Goal: Task Accomplishment & Management: Complete application form

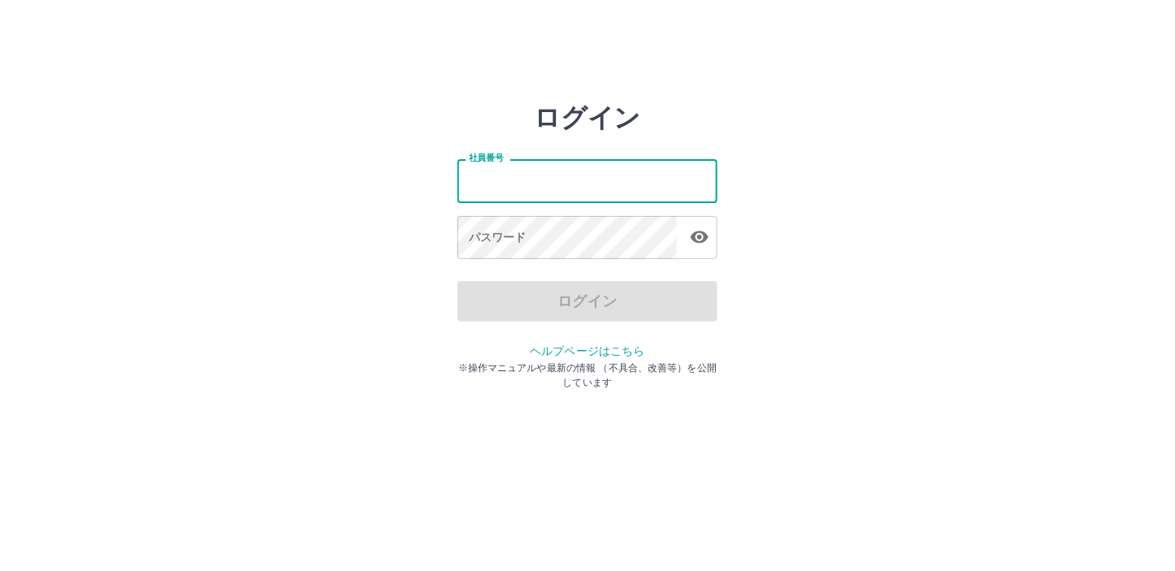
type input "*******"
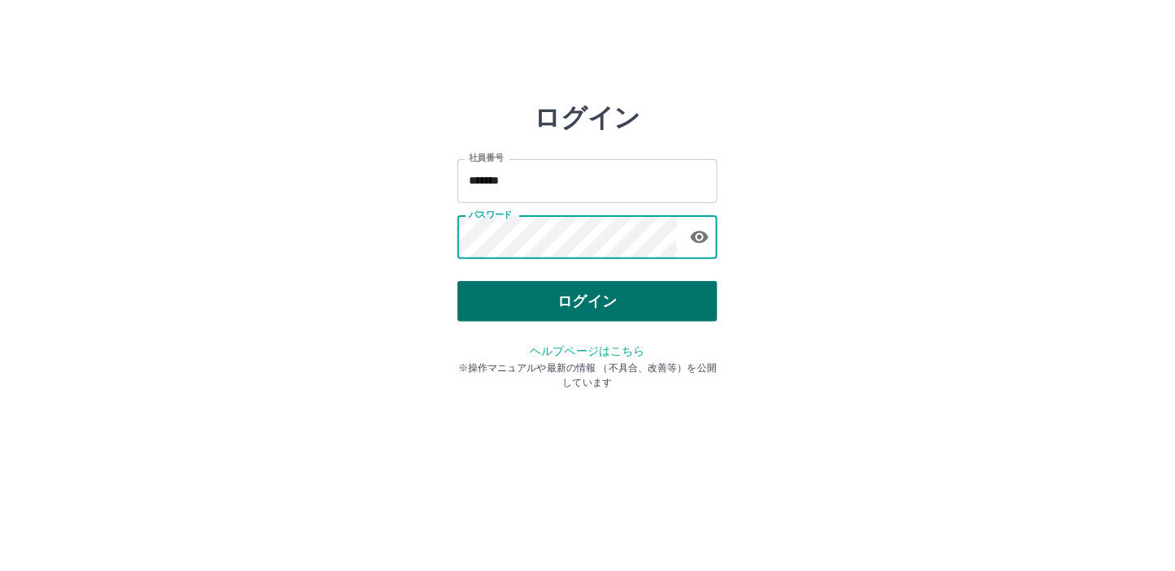
click at [593, 301] on button "ログイン" at bounding box center [587, 301] width 260 height 41
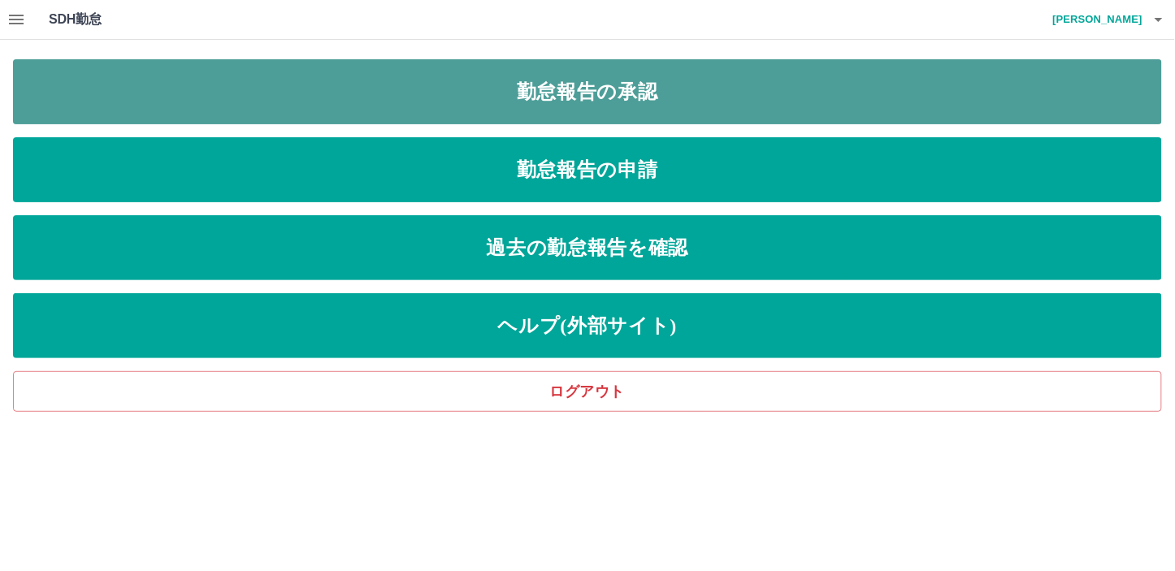
click at [628, 95] on link "勤怠報告の承認" at bounding box center [587, 91] width 1149 height 65
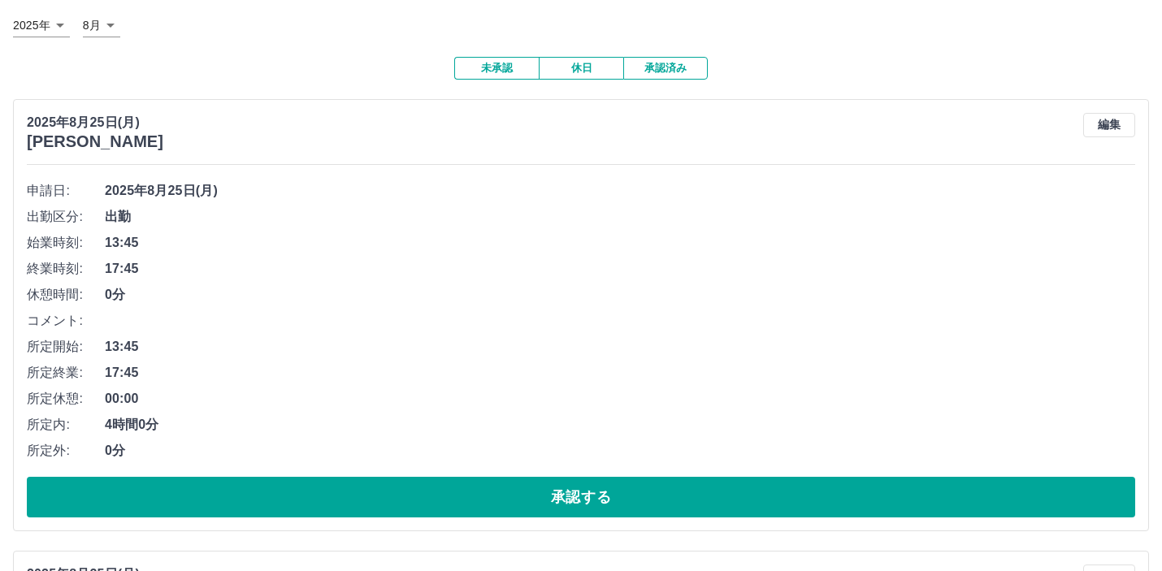
scroll to position [180, 0]
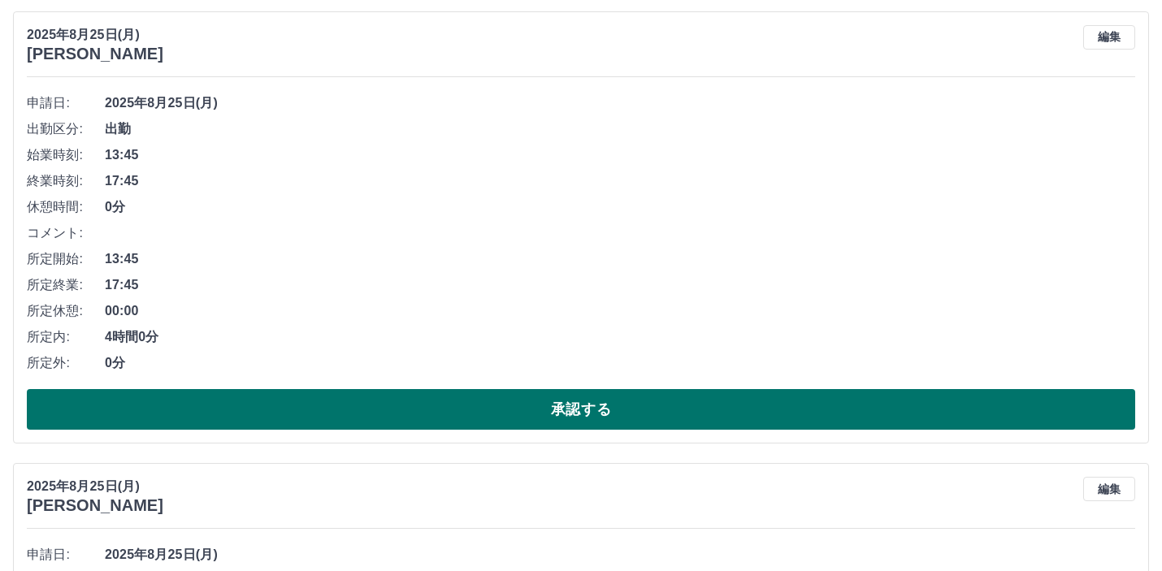
click at [549, 410] on button "承認する" at bounding box center [581, 409] width 1108 height 41
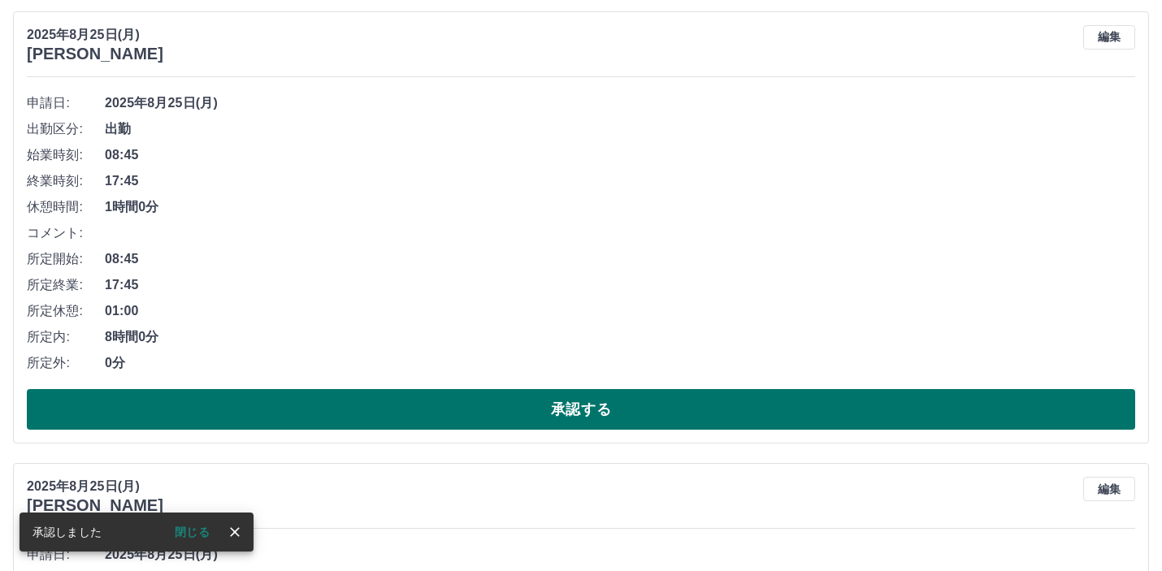
click at [570, 405] on button "承認する" at bounding box center [581, 409] width 1108 height 41
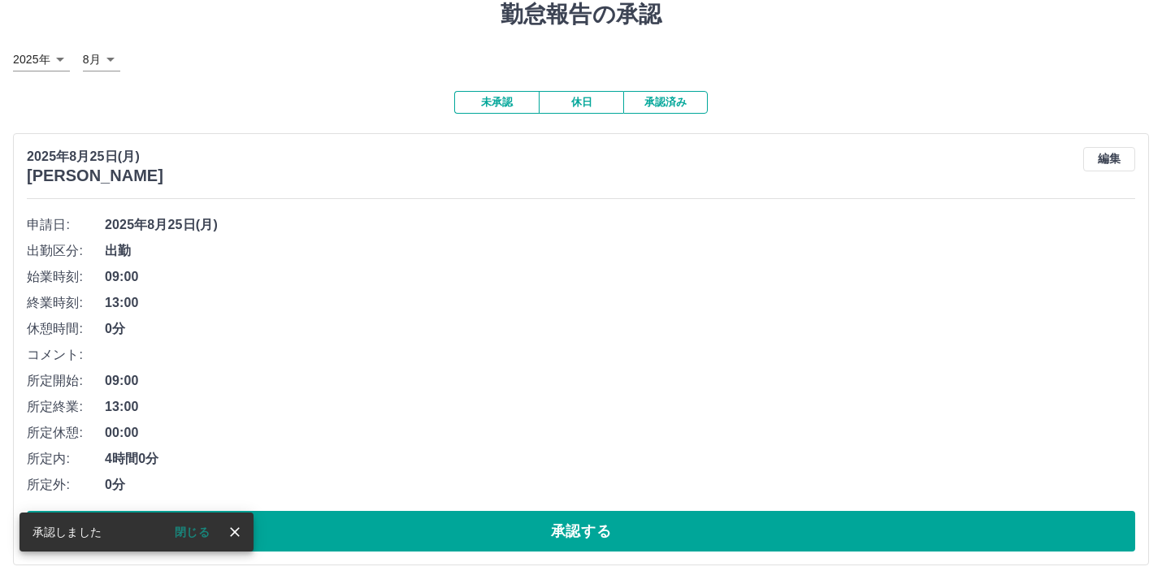
scroll to position [90, 0]
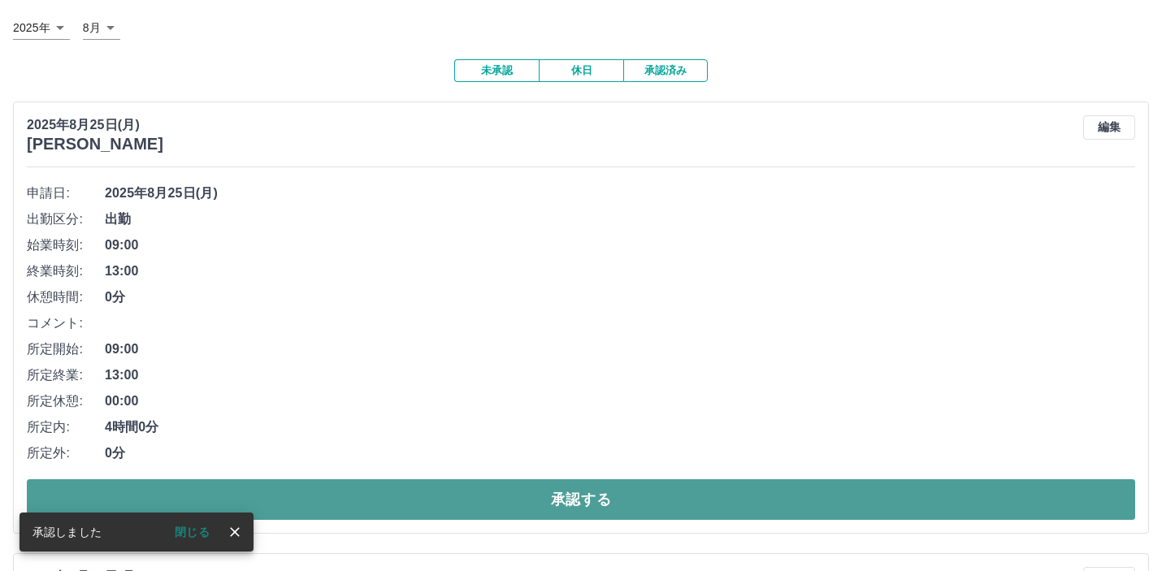
click at [570, 501] on button "承認する" at bounding box center [581, 499] width 1108 height 41
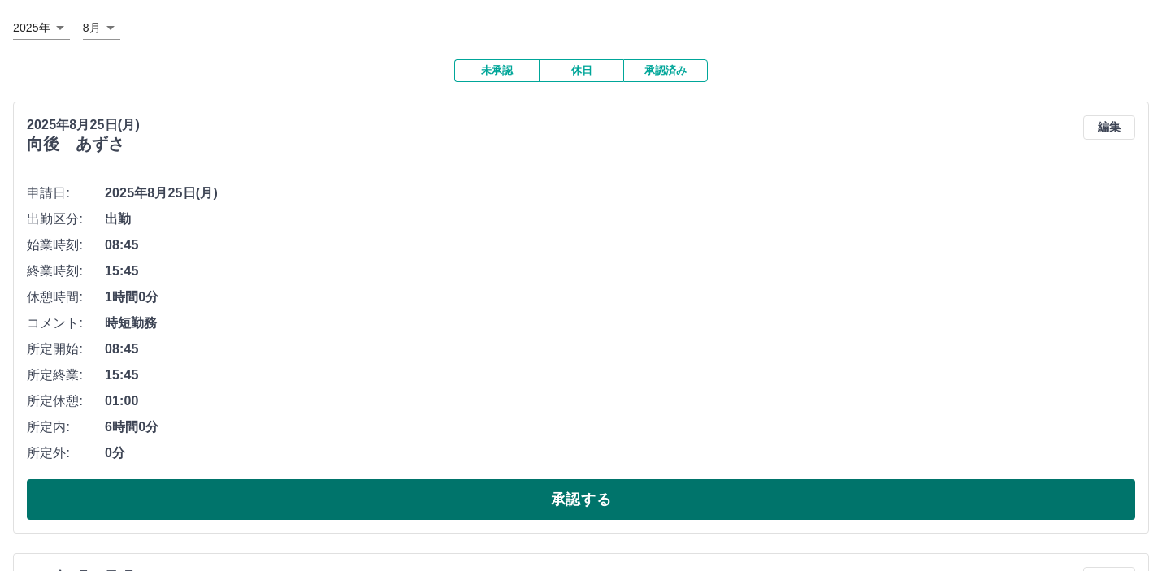
click at [578, 501] on button "承認する" at bounding box center [581, 499] width 1108 height 41
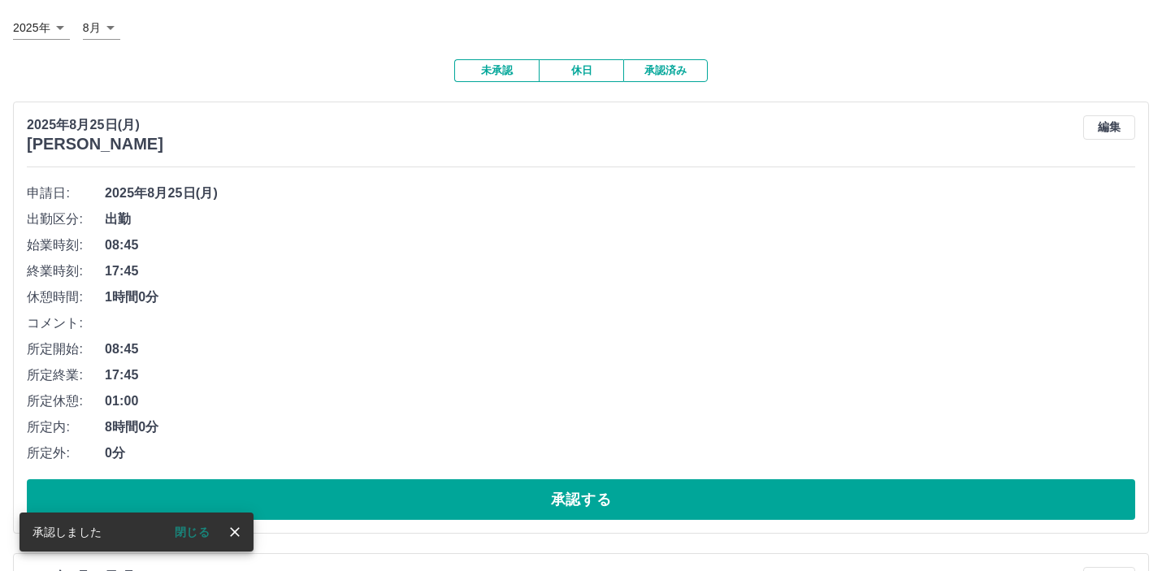
click at [575, 492] on button "承認する" at bounding box center [581, 499] width 1108 height 41
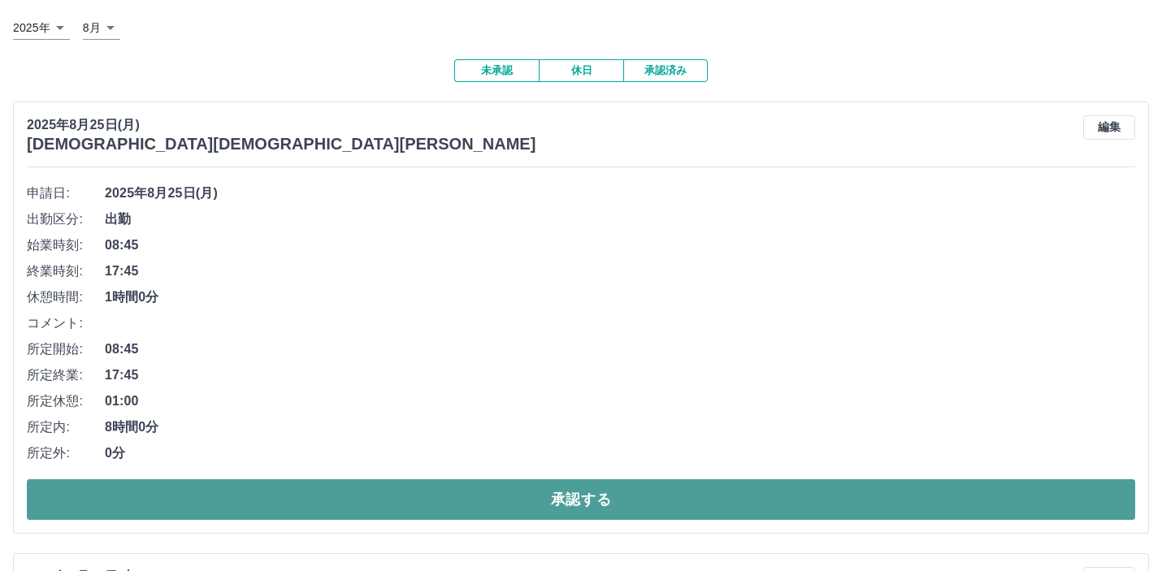
click at [593, 502] on button "承認する" at bounding box center [581, 499] width 1108 height 41
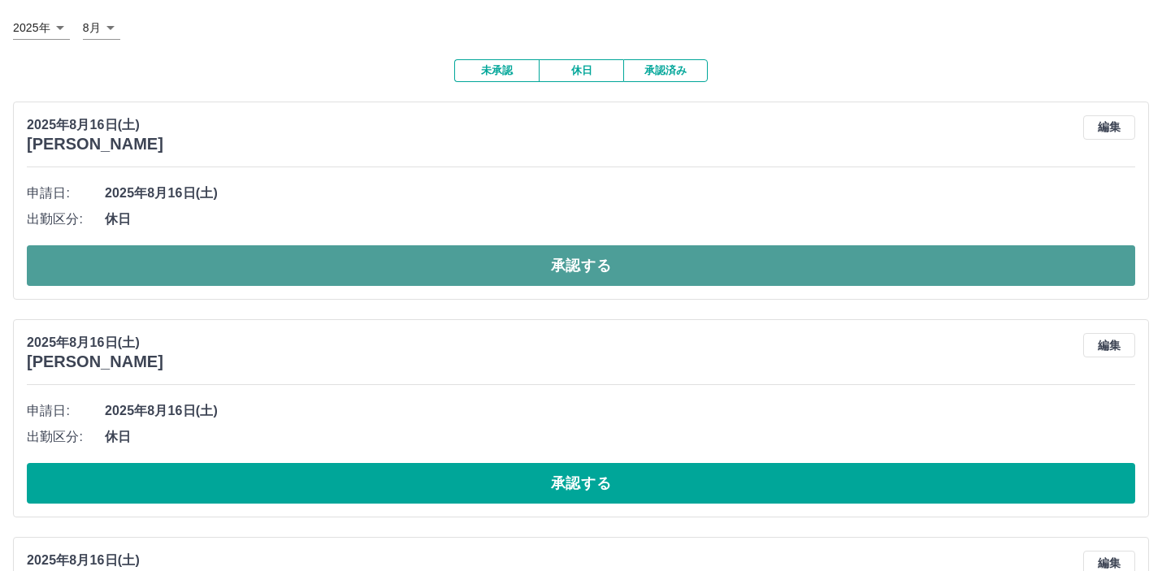
click at [580, 265] on button "承認する" at bounding box center [581, 265] width 1108 height 41
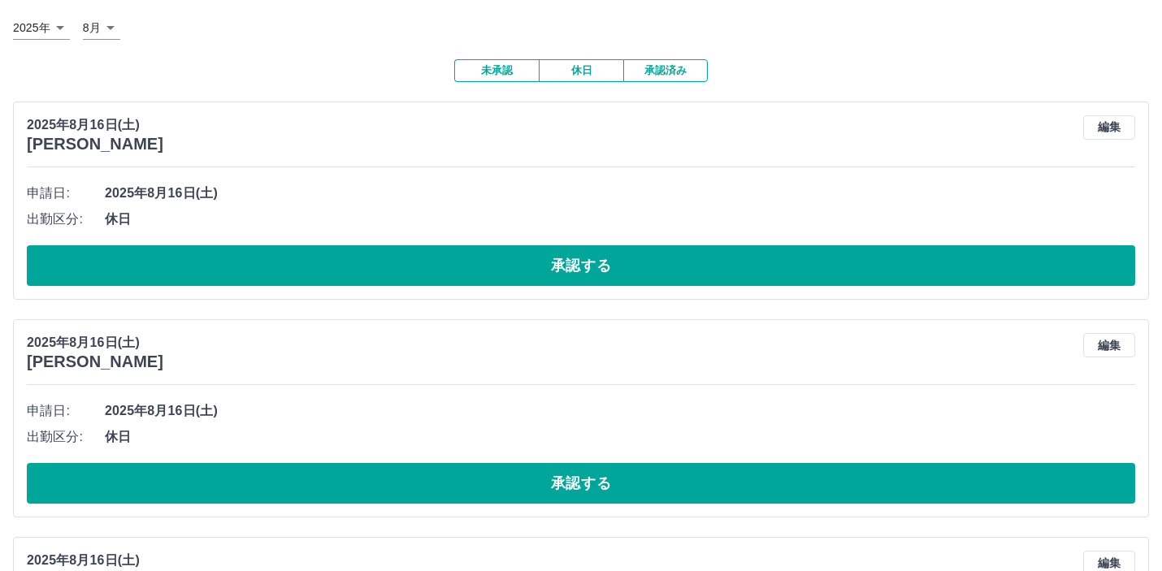
drag, startPoint x: 546, startPoint y: 265, endPoint x: 536, endPoint y: 264, distance: 9.8
click at [547, 265] on button "承認する" at bounding box center [581, 265] width 1108 height 41
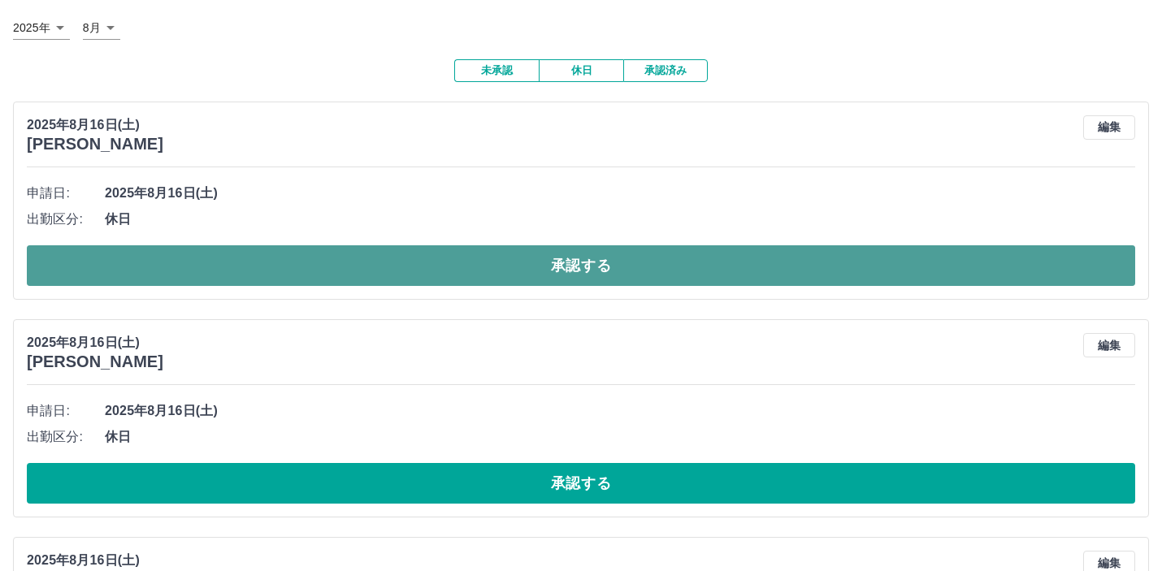
click at [570, 264] on button "承認する" at bounding box center [581, 265] width 1108 height 41
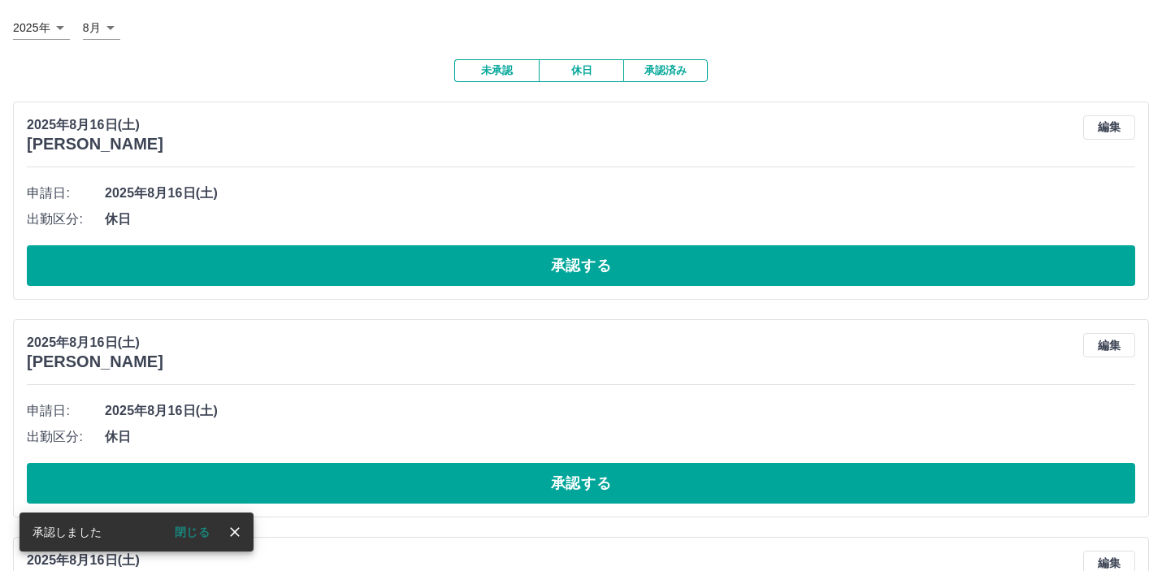
drag, startPoint x: 566, startPoint y: 271, endPoint x: 577, endPoint y: 241, distance: 31.9
click at [569, 270] on button "承認する" at bounding box center [581, 265] width 1108 height 41
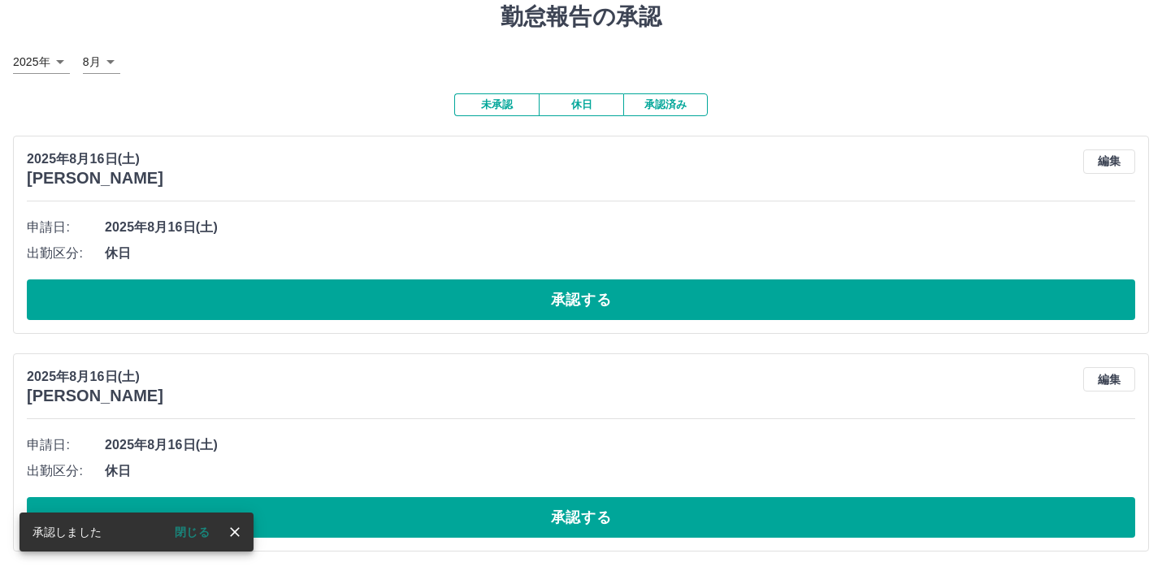
scroll to position [59, 0]
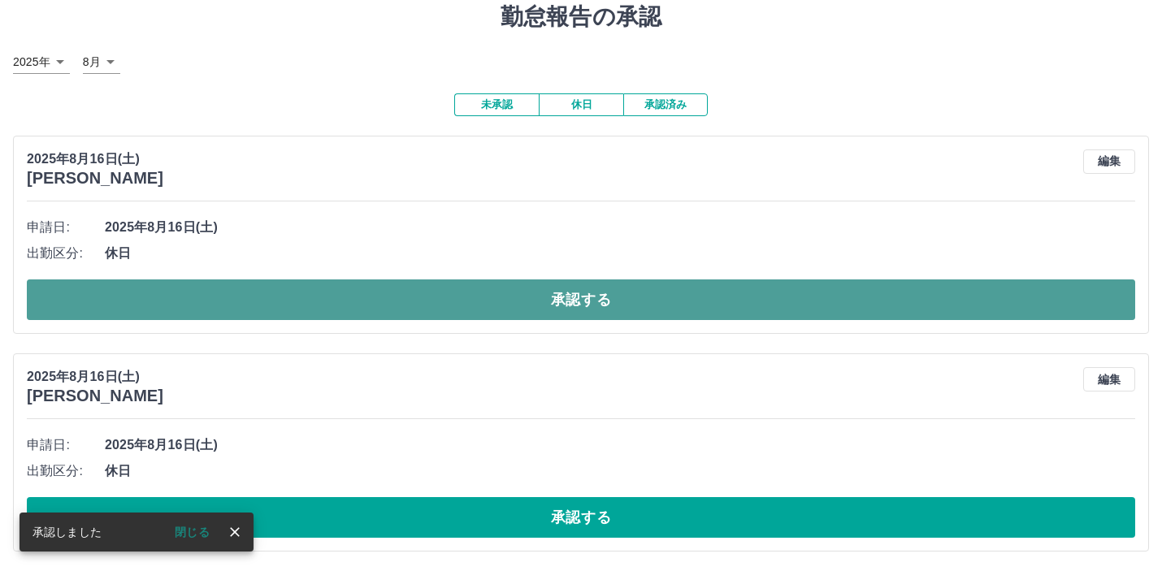
click at [563, 301] on button "承認する" at bounding box center [581, 300] width 1108 height 41
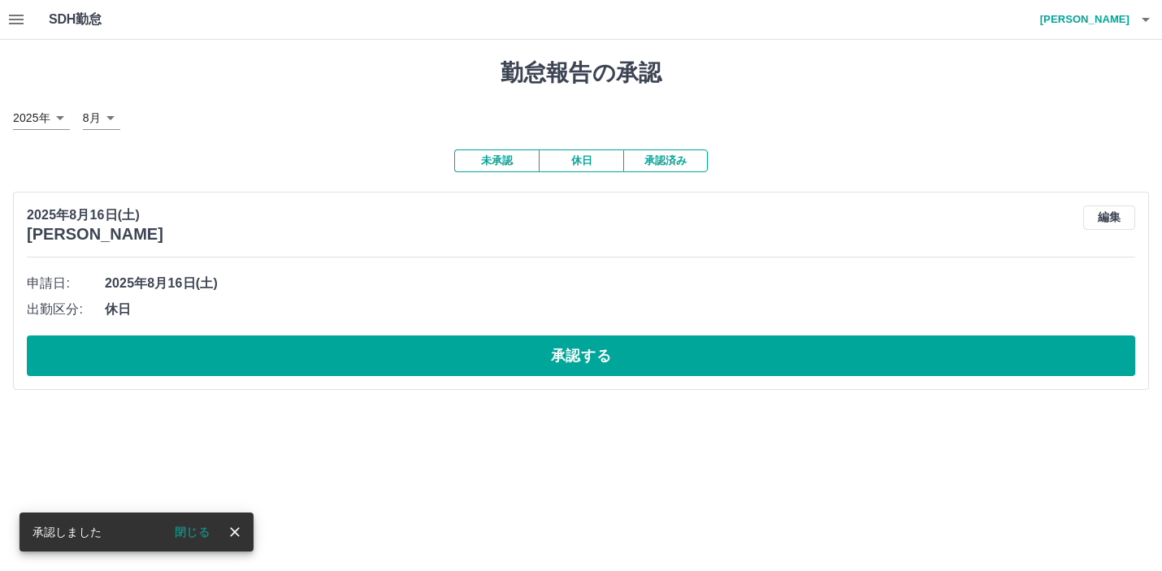
scroll to position [0, 0]
drag, startPoint x: 598, startPoint y: 351, endPoint x: 602, endPoint y: 331, distance: 20.7
click at [597, 349] on button "承認する" at bounding box center [587, 356] width 1121 height 41
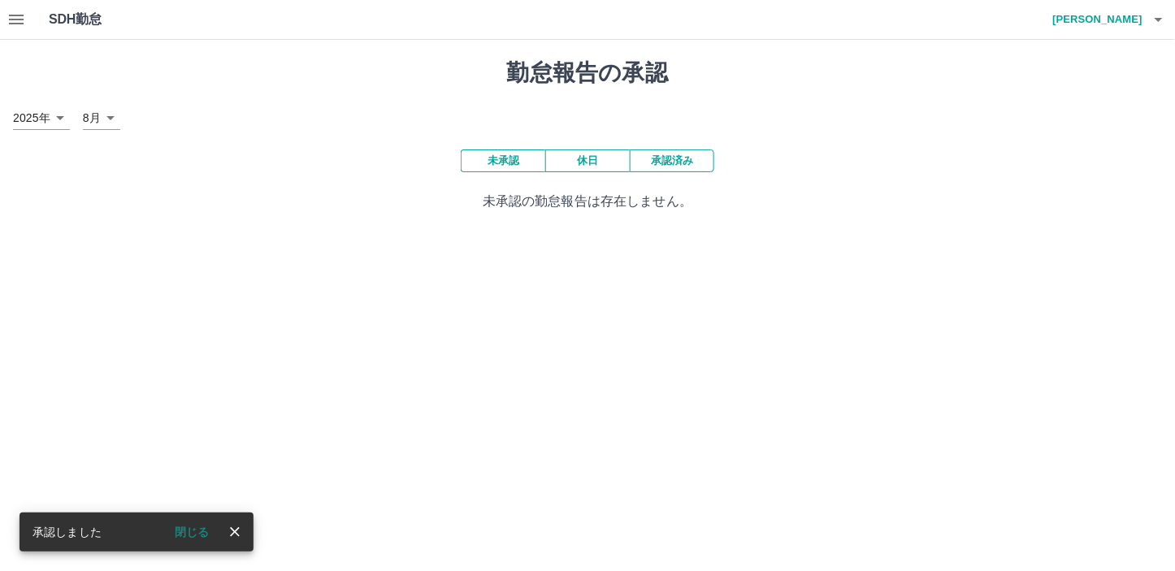
click at [676, 156] on button "承認済み" at bounding box center [672, 161] width 85 height 23
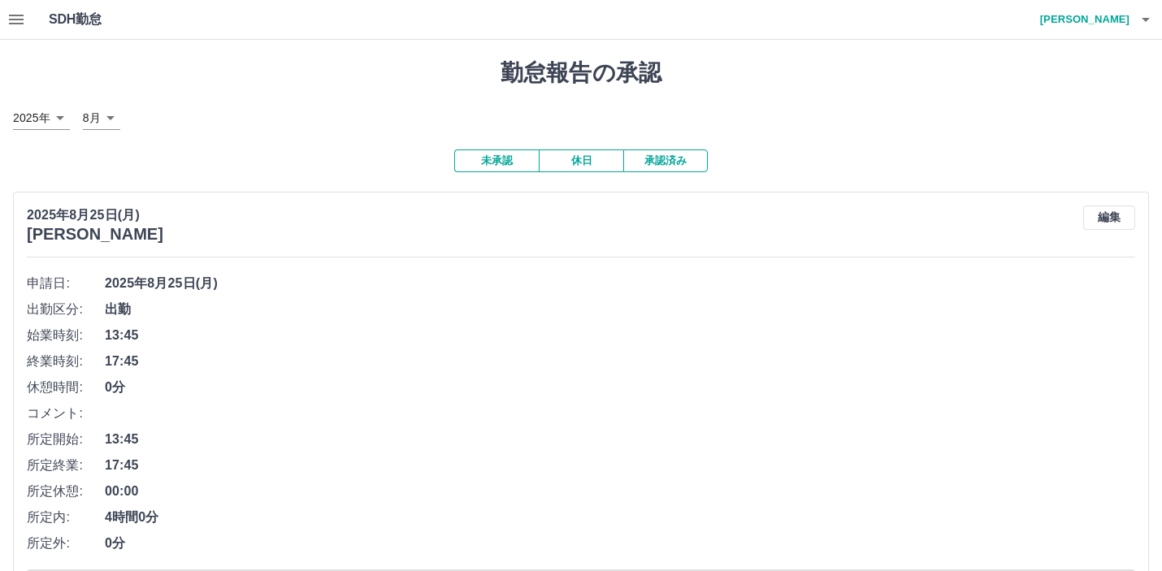
click at [668, 163] on button "承認済み" at bounding box center [665, 161] width 85 height 23
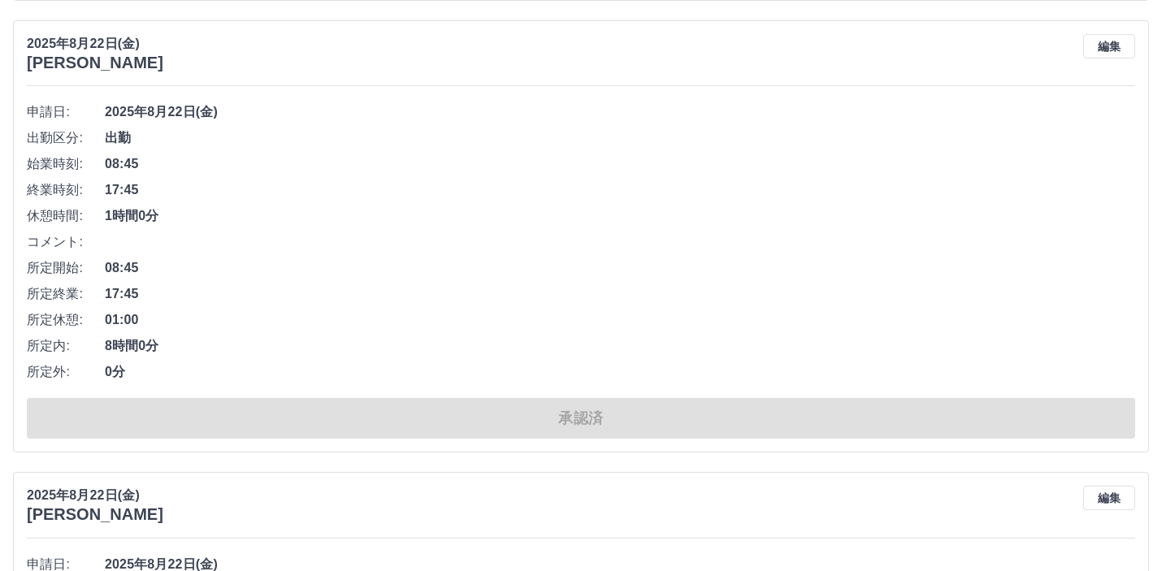
scroll to position [10989, 0]
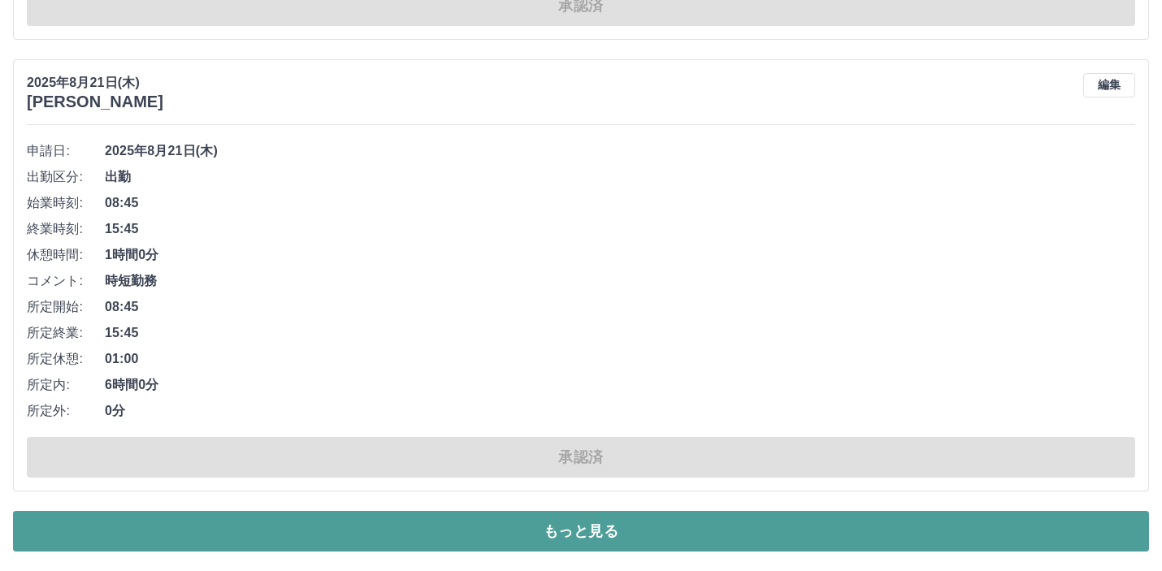
click at [604, 522] on button "もっと見る" at bounding box center [581, 531] width 1136 height 41
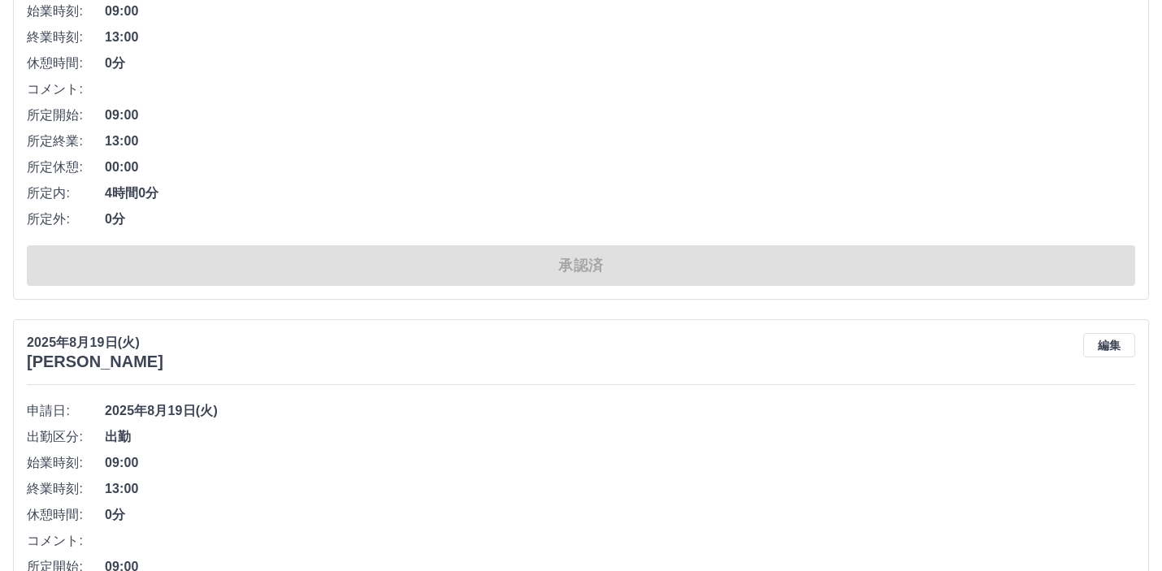
scroll to position [22139, 0]
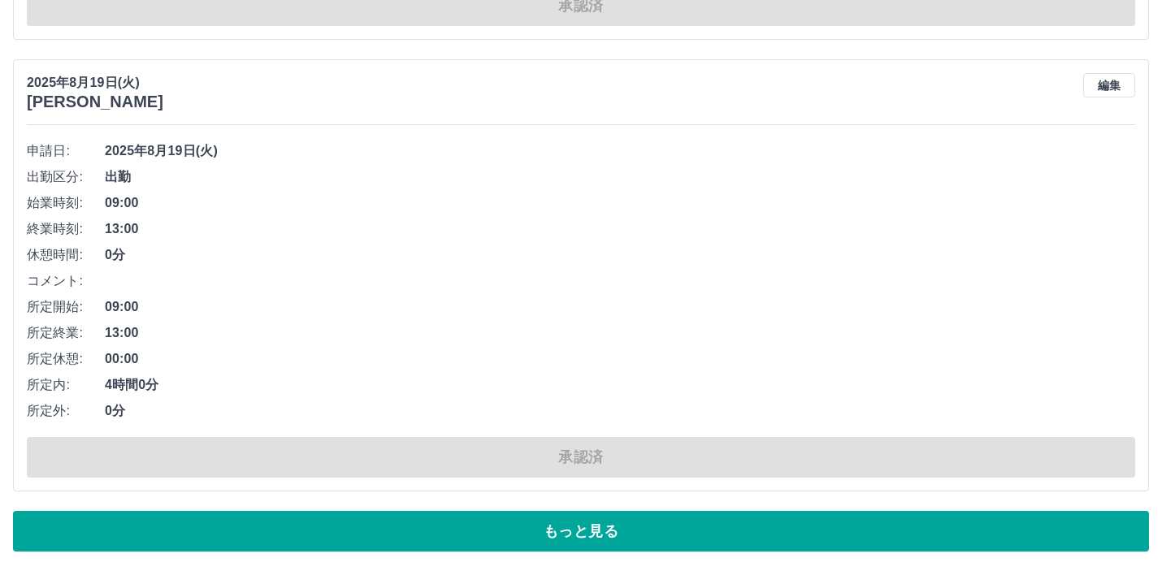
drag, startPoint x: 945, startPoint y: 531, endPoint x: 992, endPoint y: 478, distance: 71.4
click at [947, 531] on button "もっと見る" at bounding box center [581, 531] width 1136 height 41
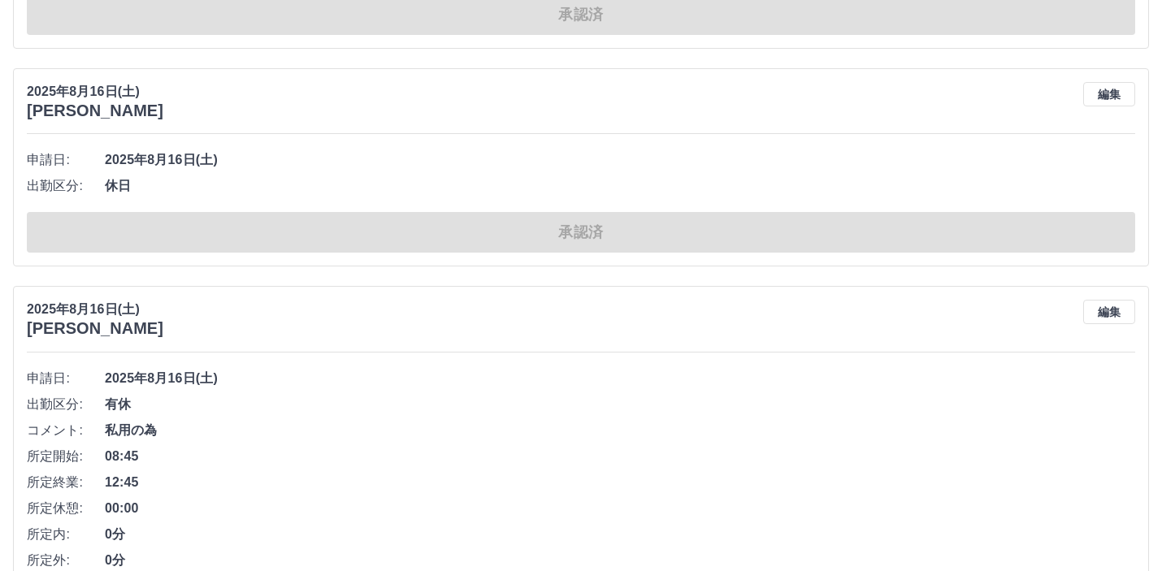
scroll to position [30587, 0]
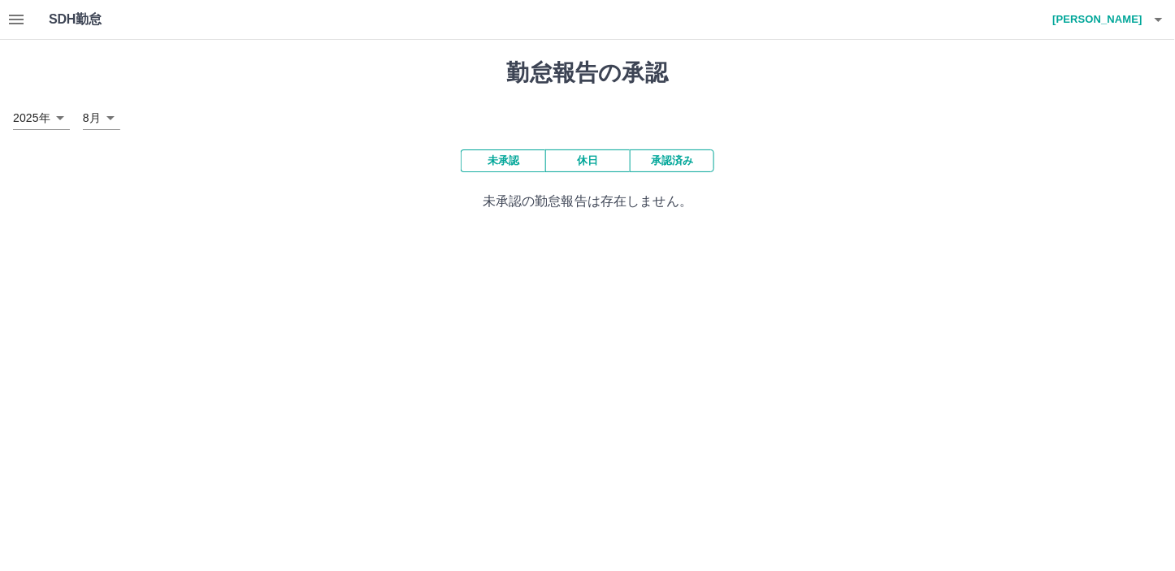
click at [1163, 12] on icon "button" at bounding box center [1159, 20] width 20 height 20
click at [1083, 122] on li "ログアウト" at bounding box center [1090, 118] width 144 height 29
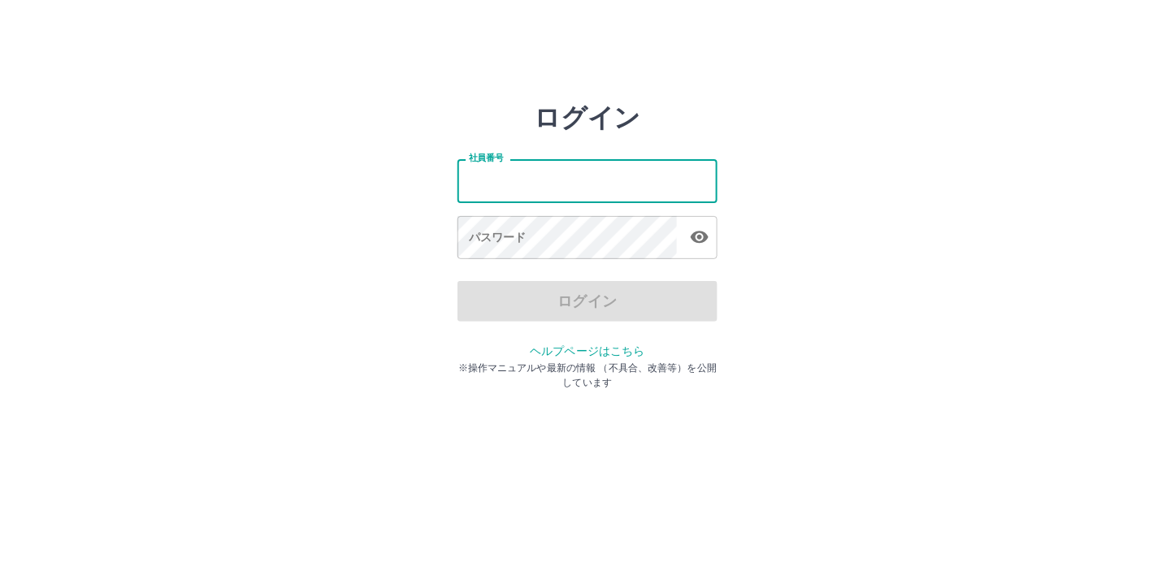
click at [474, 179] on input "社員番号" at bounding box center [587, 180] width 260 height 43
type input "*******"
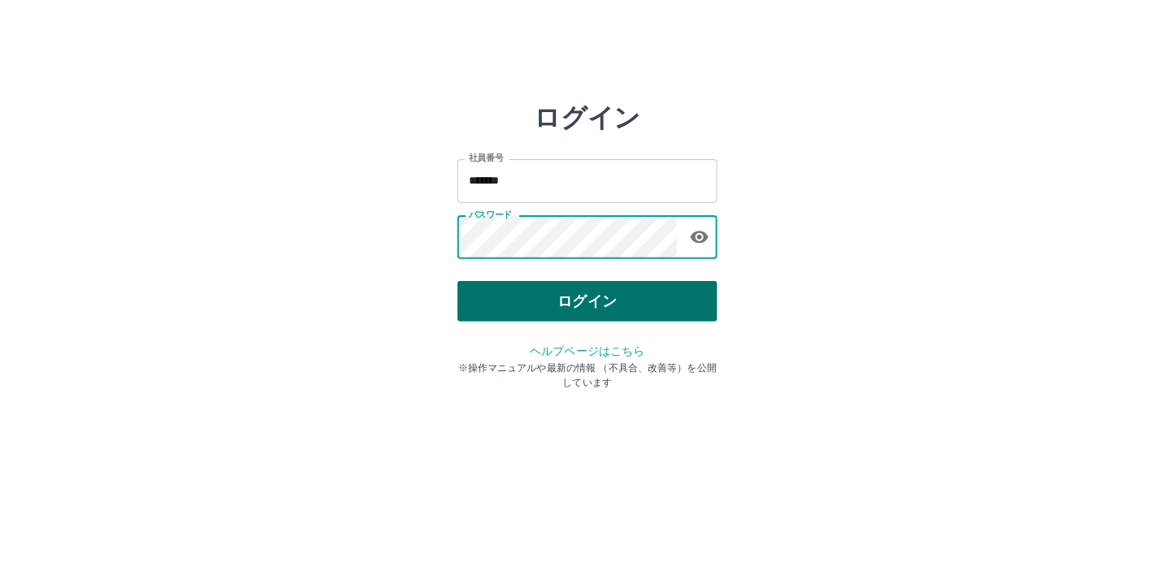
click at [581, 299] on button "ログイン" at bounding box center [587, 301] width 260 height 41
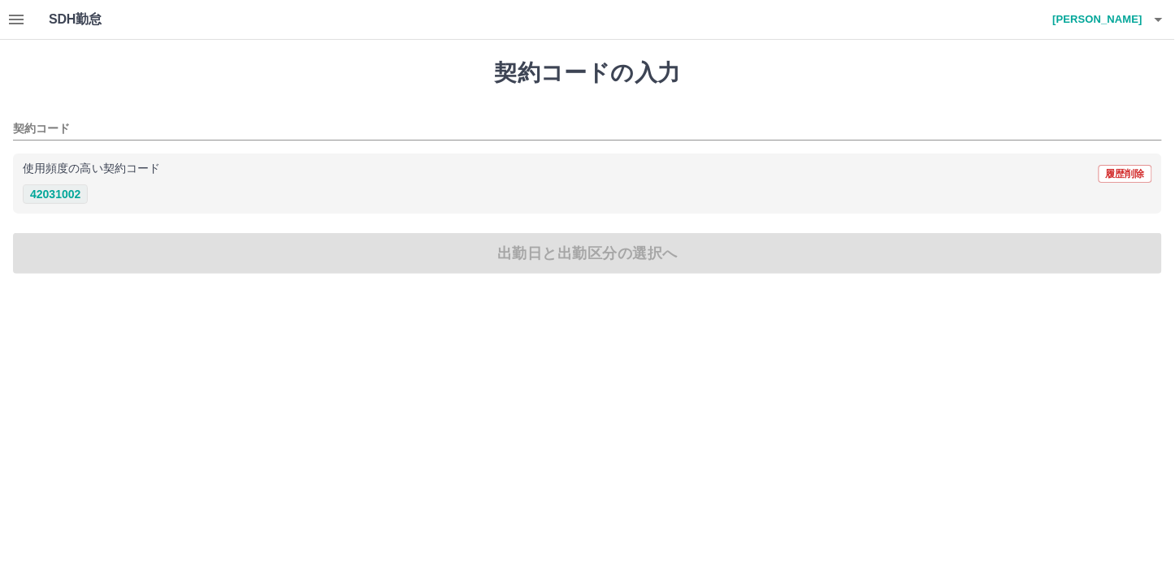
click at [55, 193] on button "42031002" at bounding box center [55, 194] width 65 height 20
type input "********"
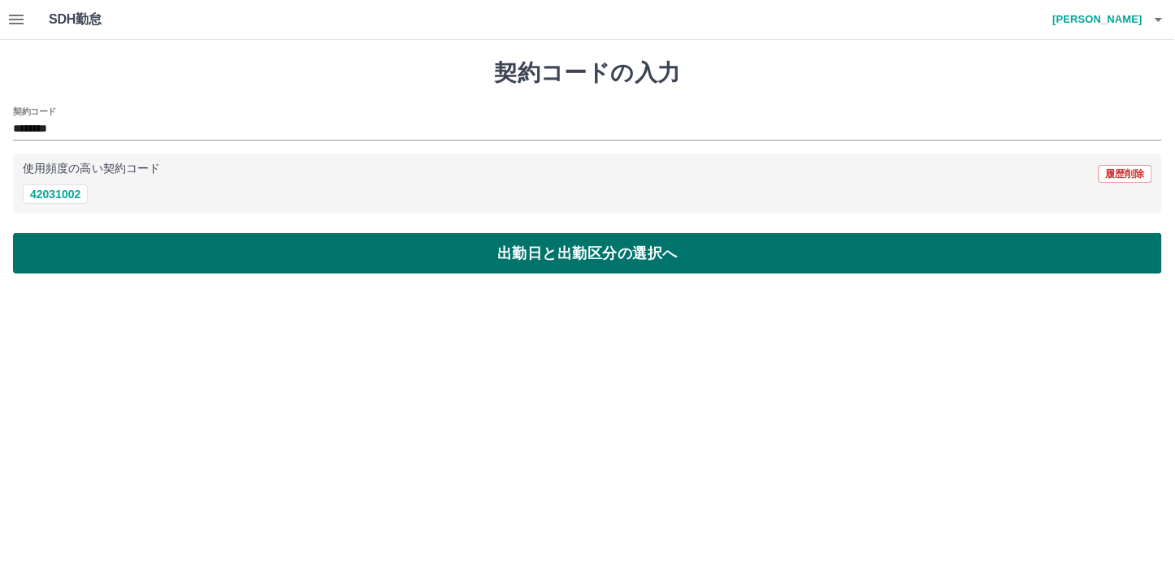
click at [598, 249] on button "出勤日と出勤区分の選択へ" at bounding box center [587, 253] width 1149 height 41
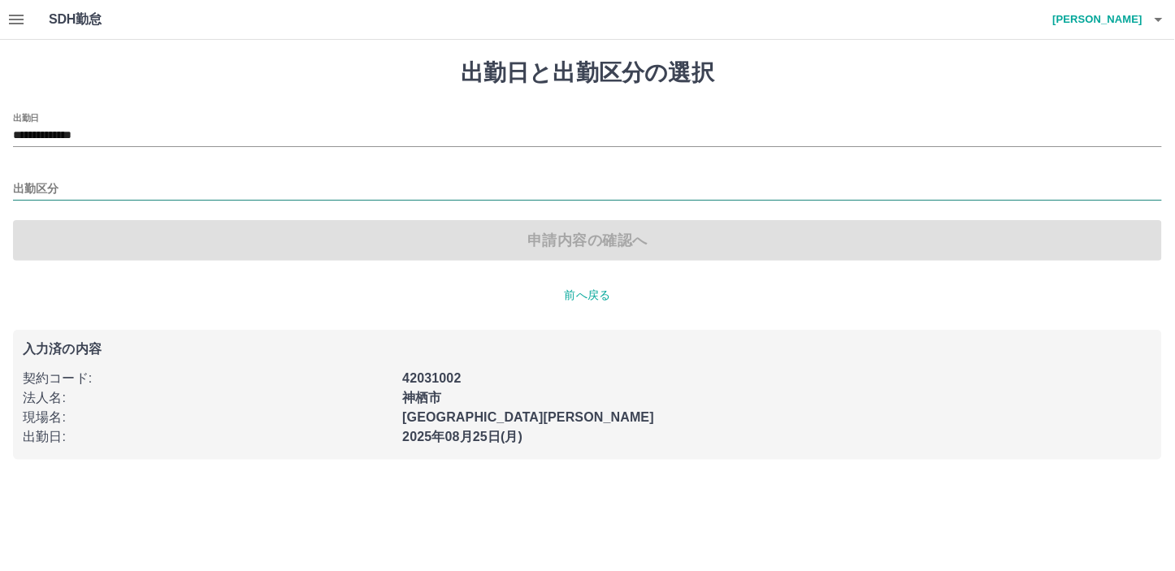
click at [23, 187] on input "出勤区分" at bounding box center [587, 190] width 1149 height 20
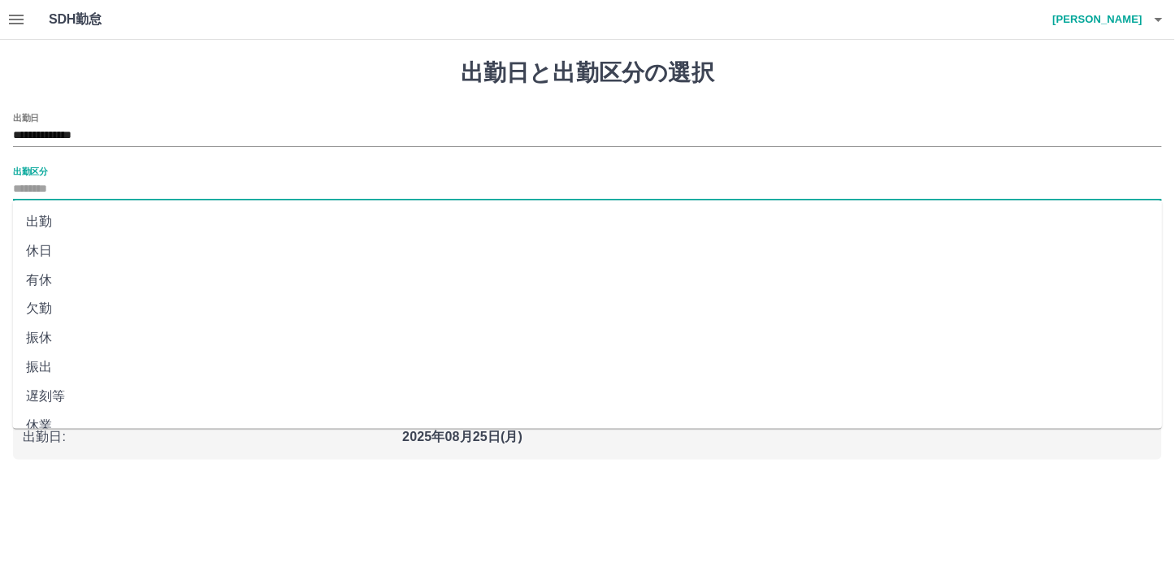
click at [44, 274] on li "有休" at bounding box center [588, 280] width 1150 height 29
type input "**"
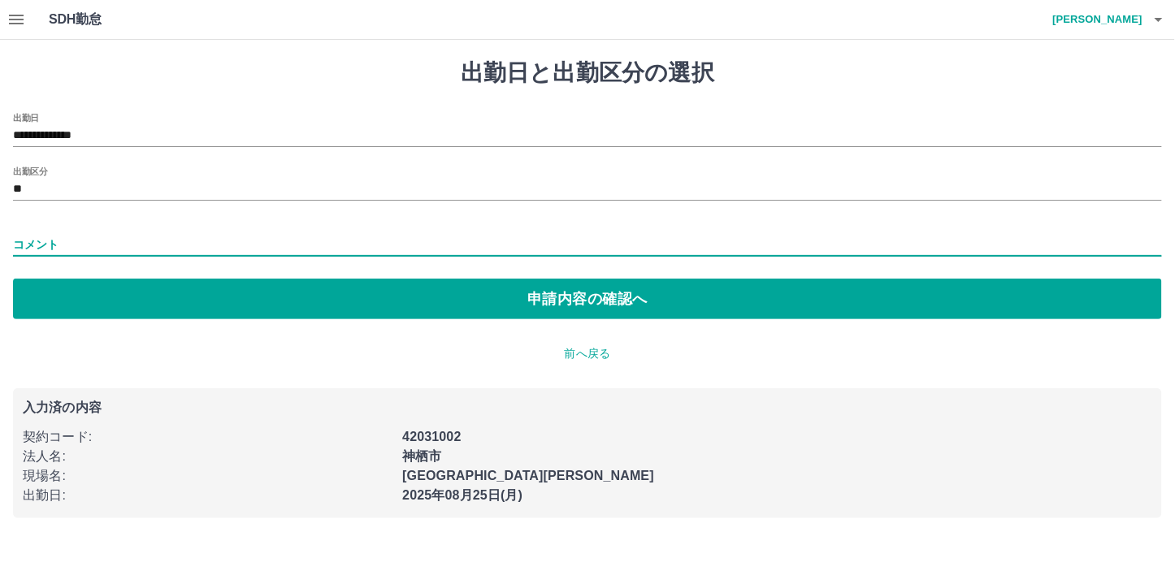
click at [22, 238] on input "コメント" at bounding box center [587, 245] width 1149 height 24
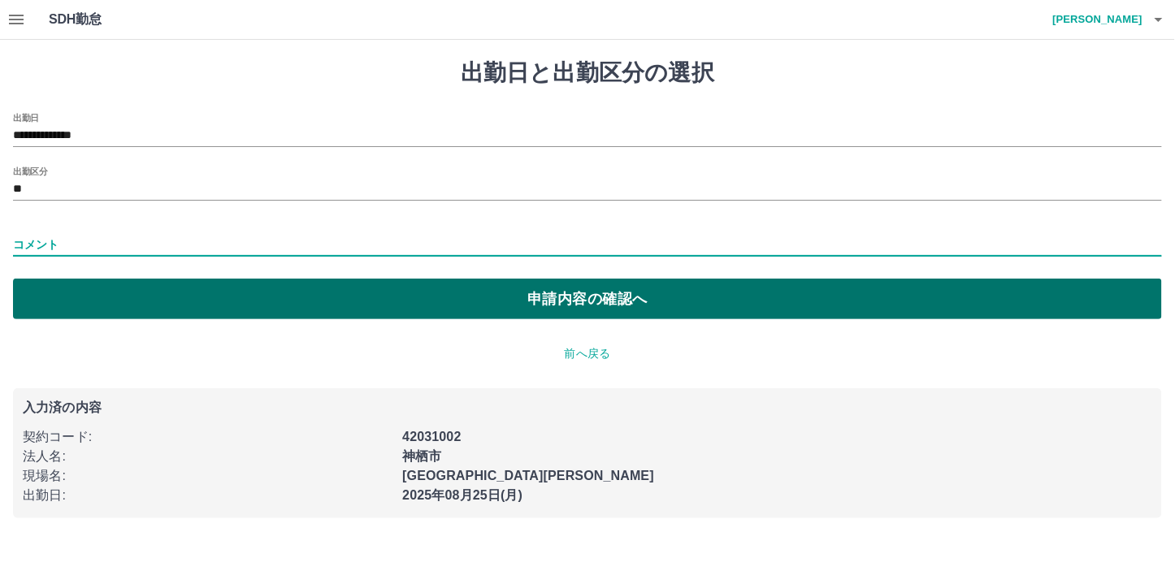
type input "****"
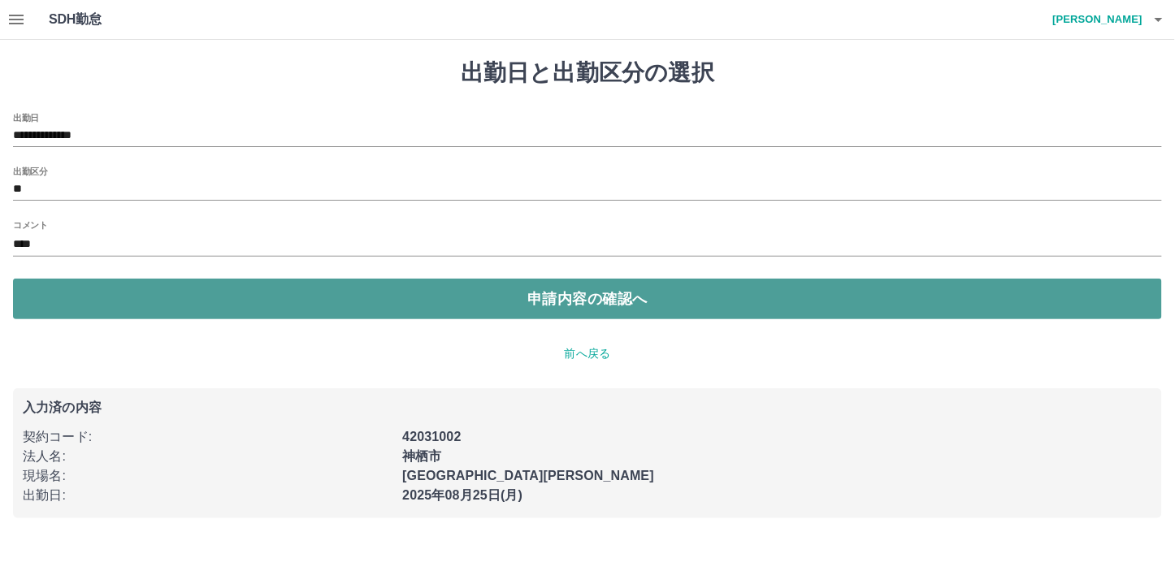
click at [559, 301] on button "申請内容の確認へ" at bounding box center [587, 299] width 1149 height 41
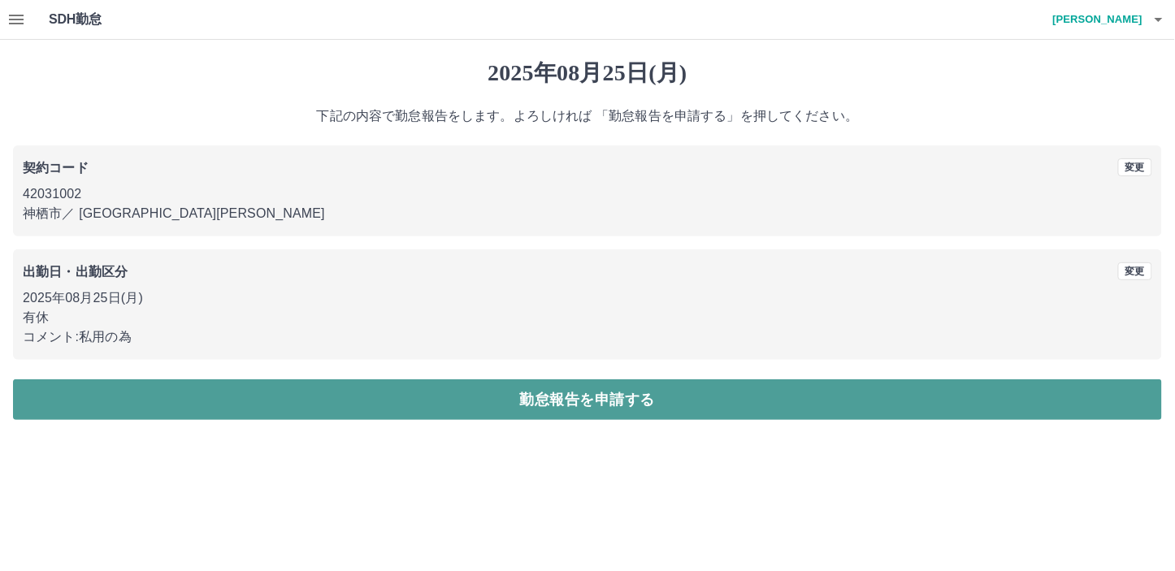
click at [580, 397] on button "勤怠報告を申請する" at bounding box center [587, 399] width 1149 height 41
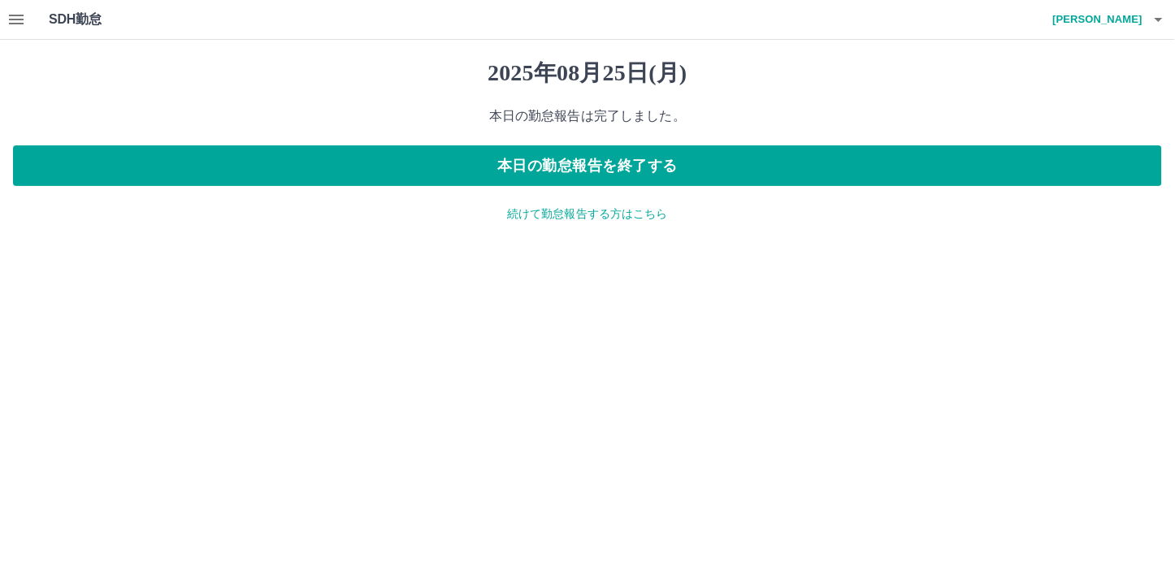
click at [1156, 21] on icon "button" at bounding box center [1159, 20] width 20 height 20
click at [1068, 118] on li "ログアウト" at bounding box center [1090, 118] width 144 height 29
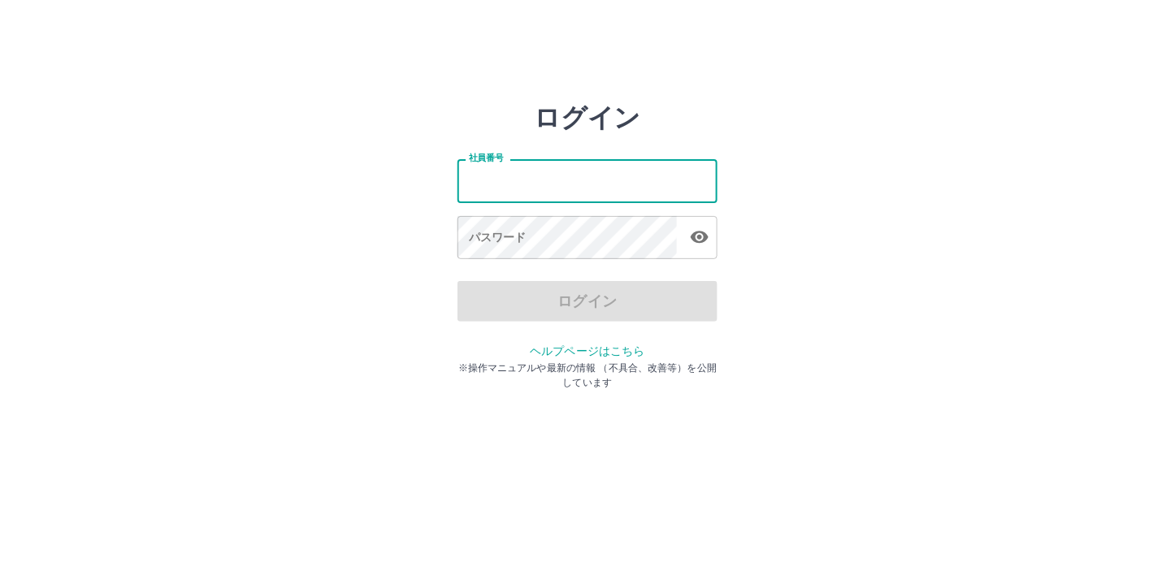
click at [475, 182] on input "社員番号" at bounding box center [587, 180] width 260 height 43
type input "*******"
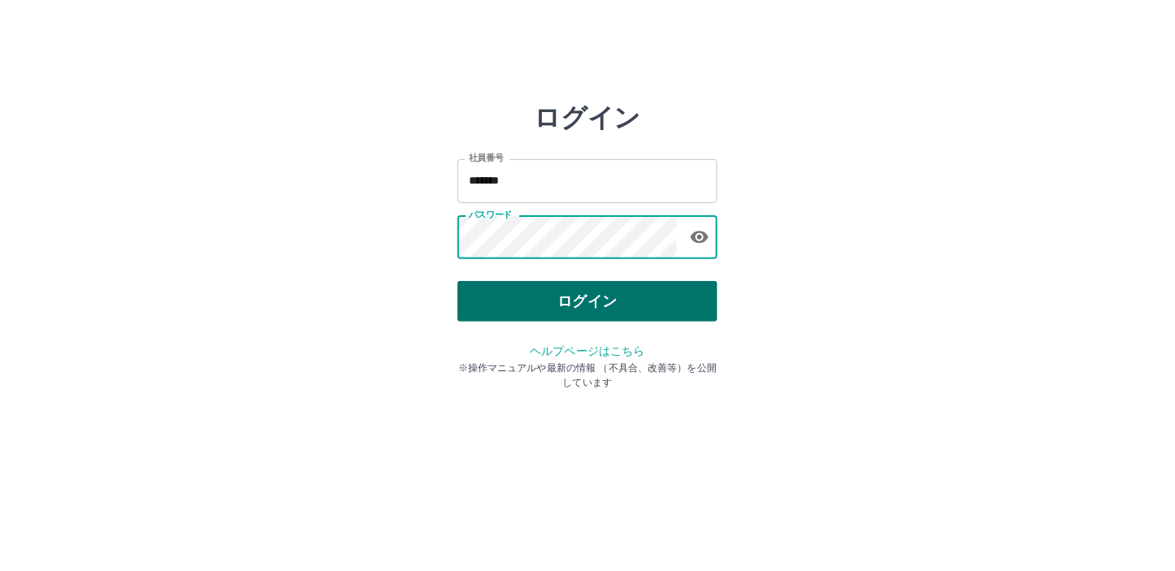
click at [570, 301] on button "ログイン" at bounding box center [587, 301] width 260 height 41
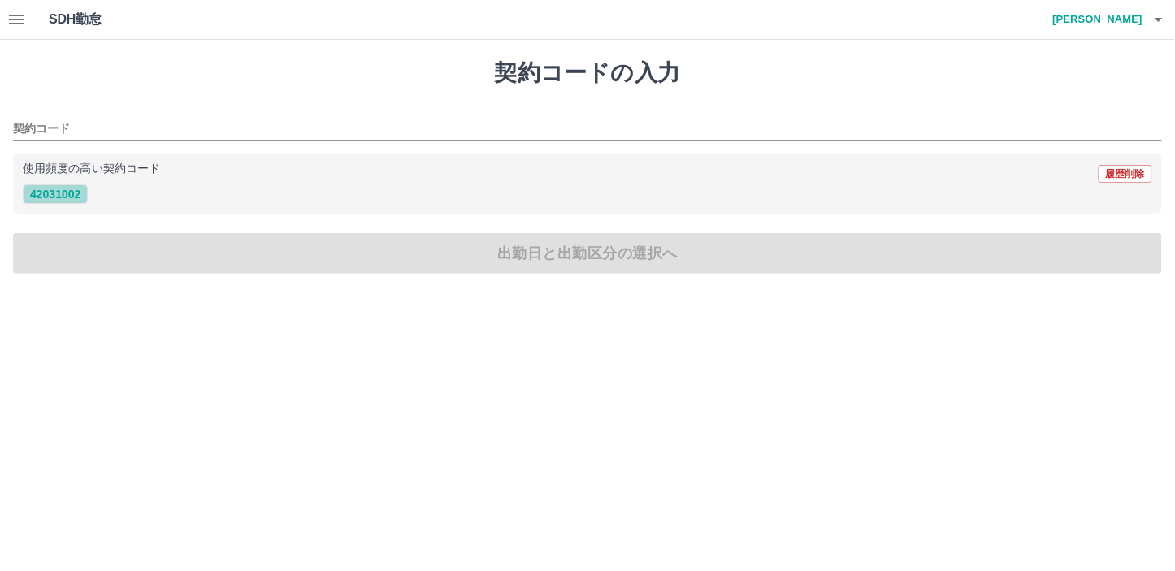
click at [62, 191] on button "42031002" at bounding box center [55, 194] width 65 height 20
type input "********"
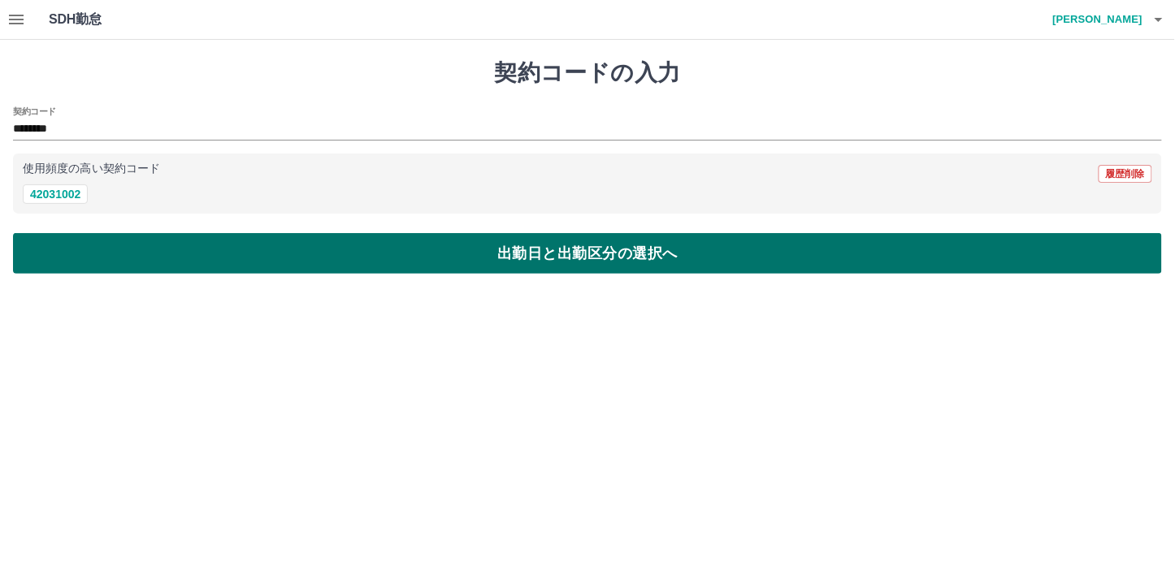
click at [557, 256] on button "出勤日と出勤区分の選択へ" at bounding box center [587, 253] width 1149 height 41
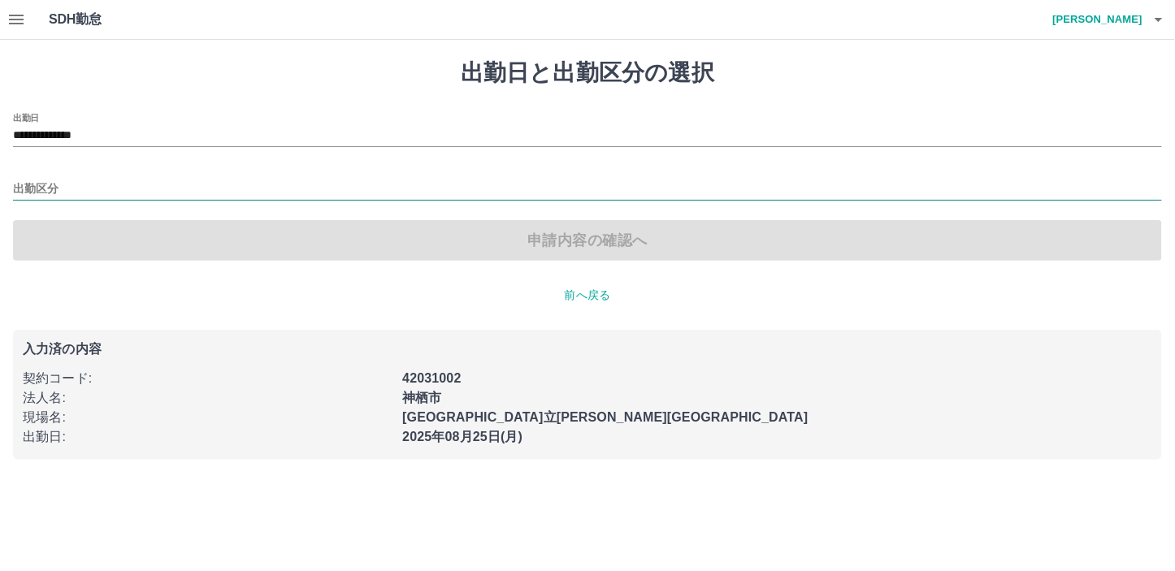
click at [31, 182] on input "出勤区分" at bounding box center [587, 190] width 1149 height 20
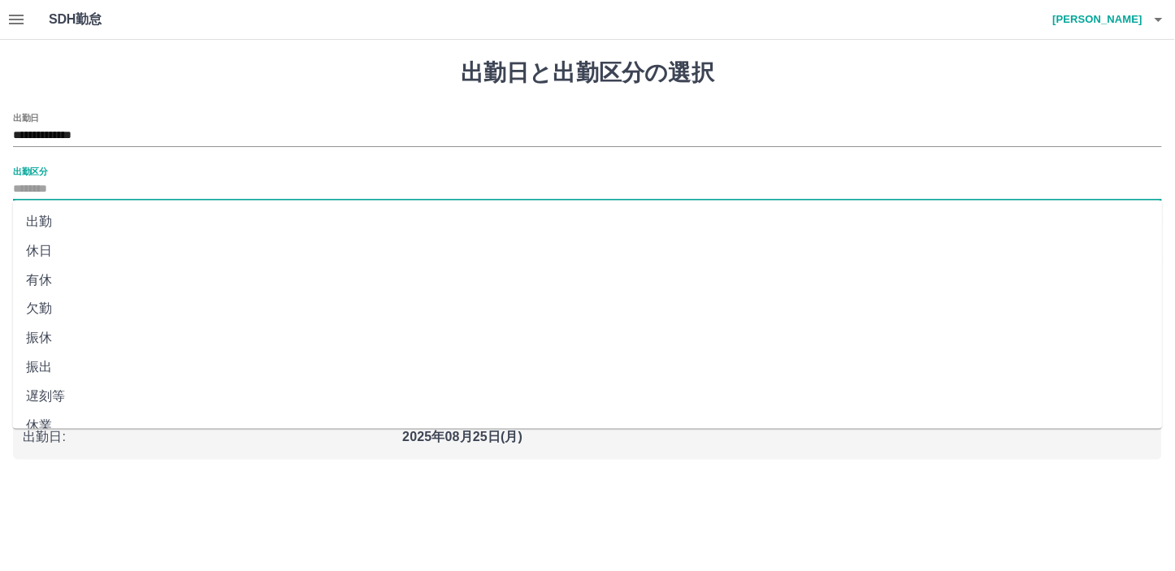
click at [37, 278] on li "有休" at bounding box center [588, 280] width 1150 height 29
type input "**"
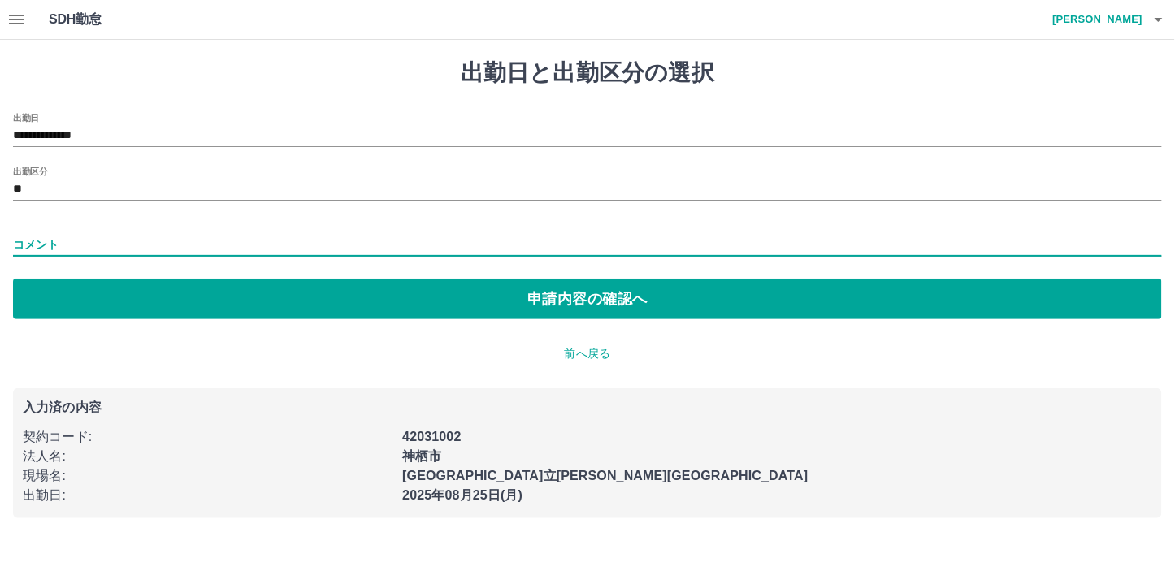
click at [20, 244] on input "コメント" at bounding box center [587, 245] width 1149 height 24
type input "****"
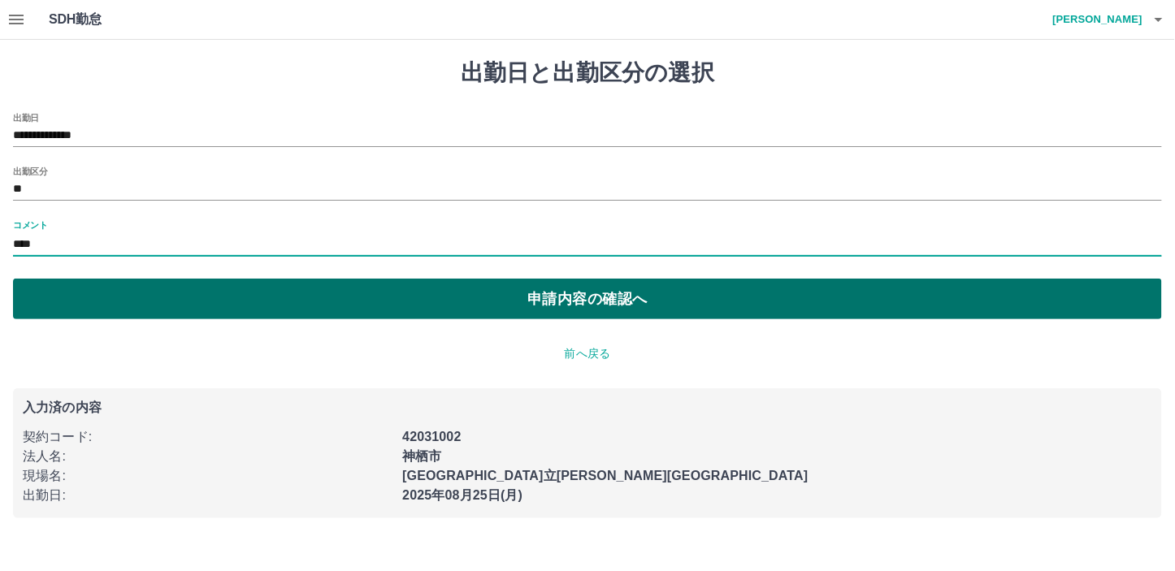
click at [564, 299] on button "申請内容の確認へ" at bounding box center [587, 299] width 1149 height 41
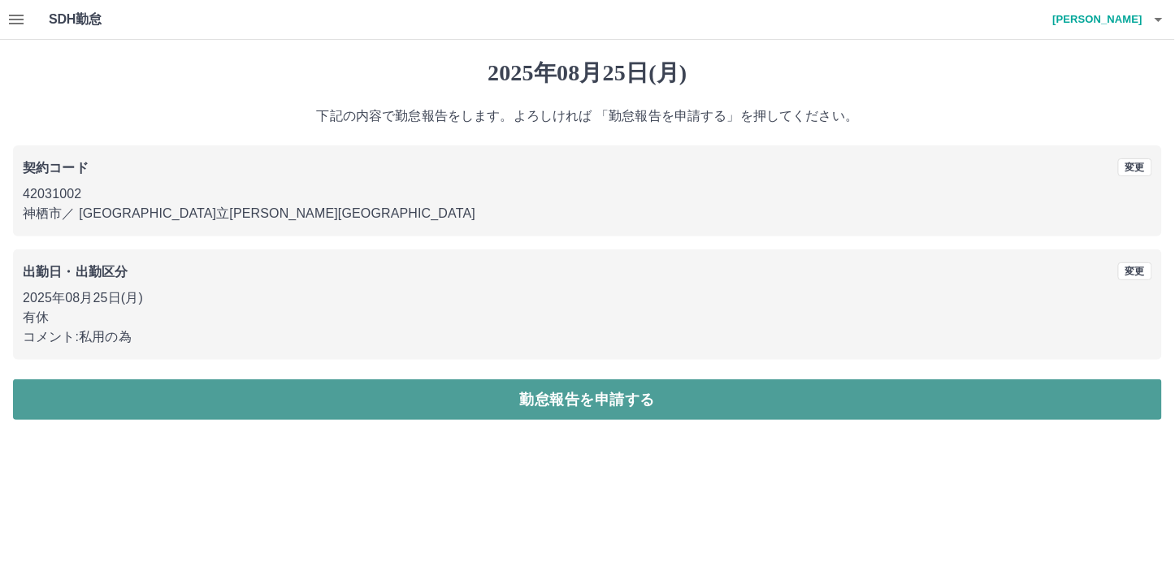
click at [570, 383] on button "勤怠報告を申請する" at bounding box center [587, 399] width 1149 height 41
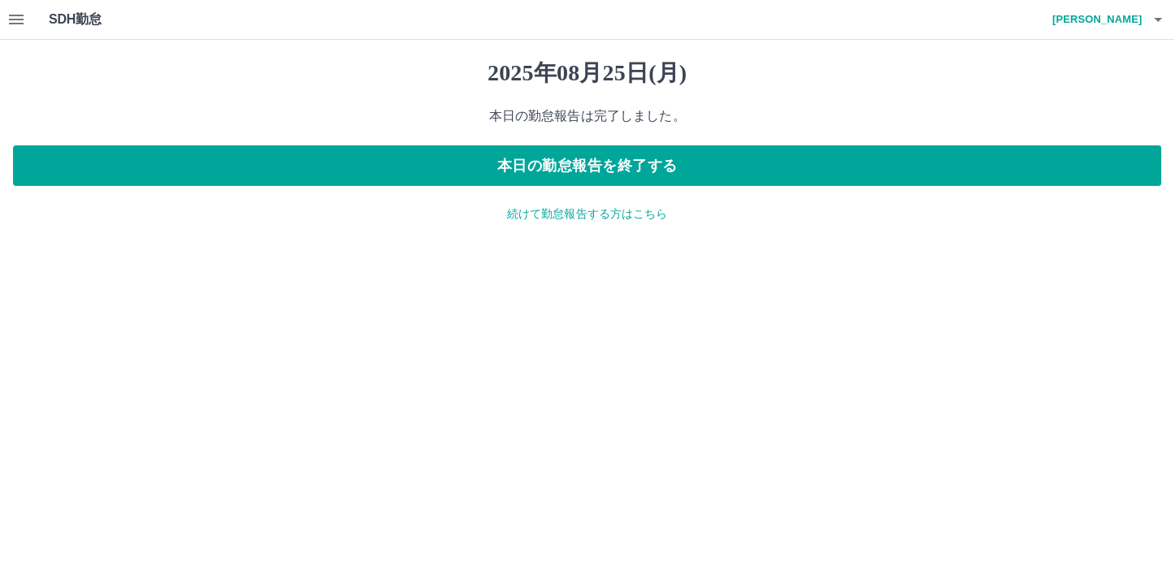
click at [605, 215] on p "続けて勤怠報告する方はこちら" at bounding box center [587, 214] width 1149 height 17
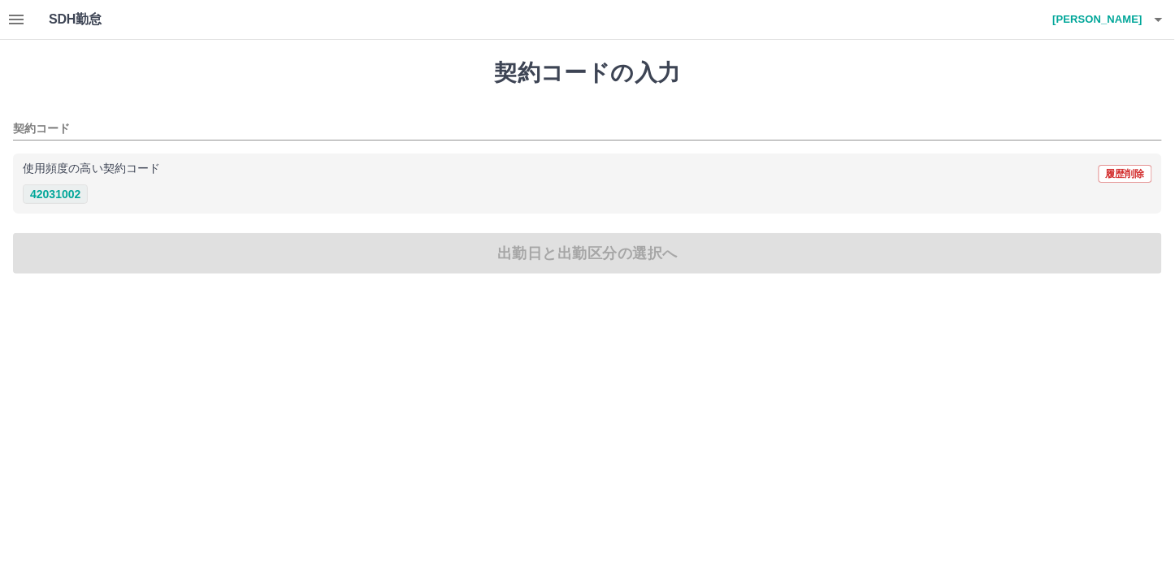
click at [68, 191] on button "42031002" at bounding box center [55, 194] width 65 height 20
type input "********"
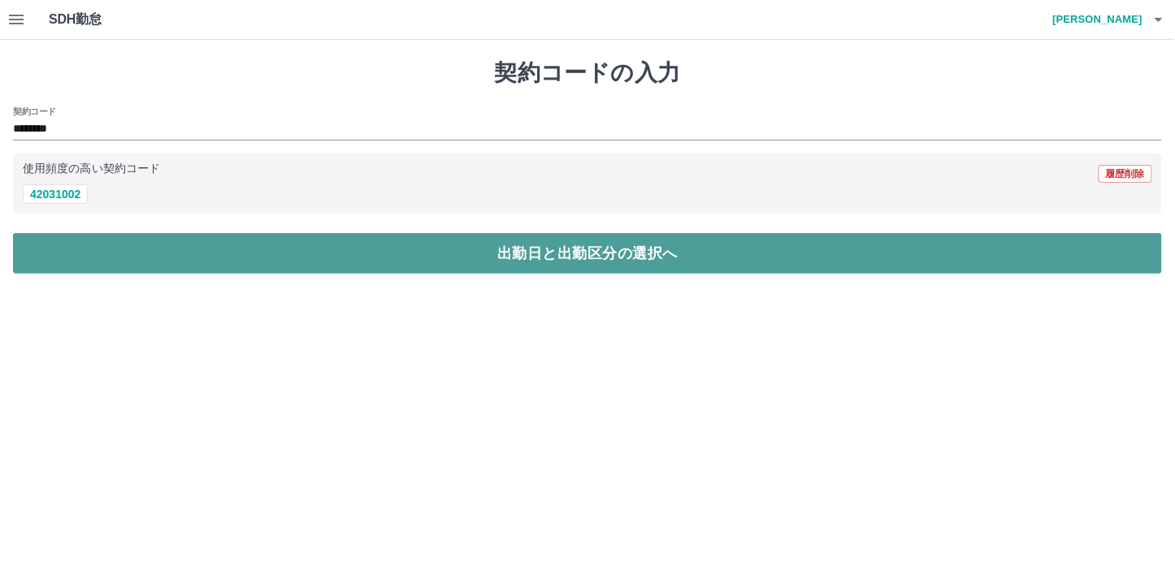
click at [219, 258] on button "出勤日と出勤区分の選択へ" at bounding box center [587, 253] width 1149 height 41
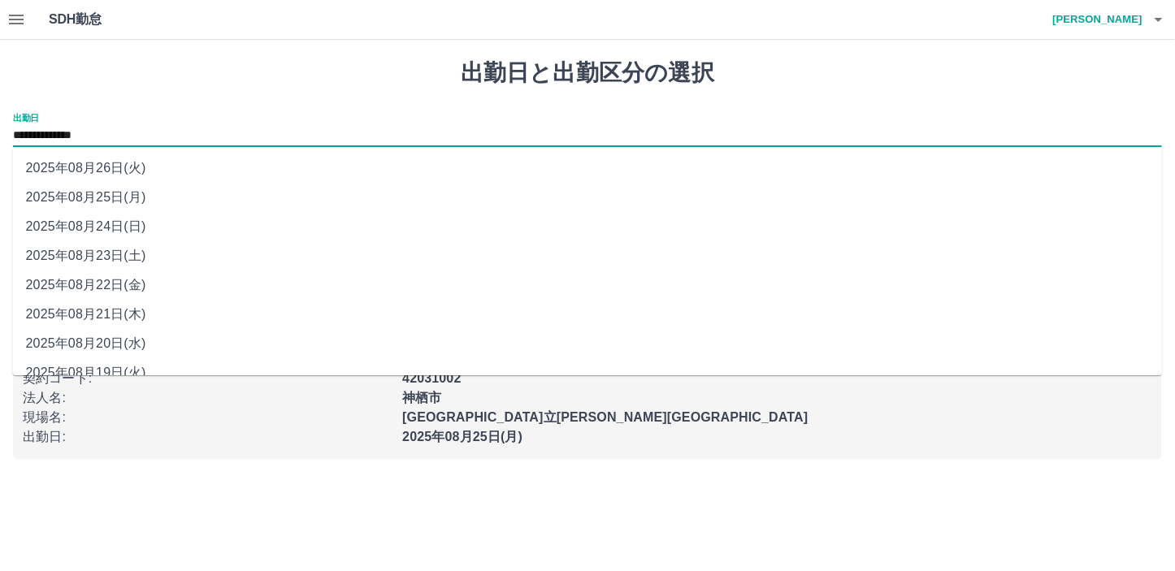
click at [139, 135] on input "**********" at bounding box center [587, 136] width 1149 height 20
click at [115, 168] on li "2025年08月26日(火)" at bounding box center [588, 168] width 1150 height 29
type input "**********"
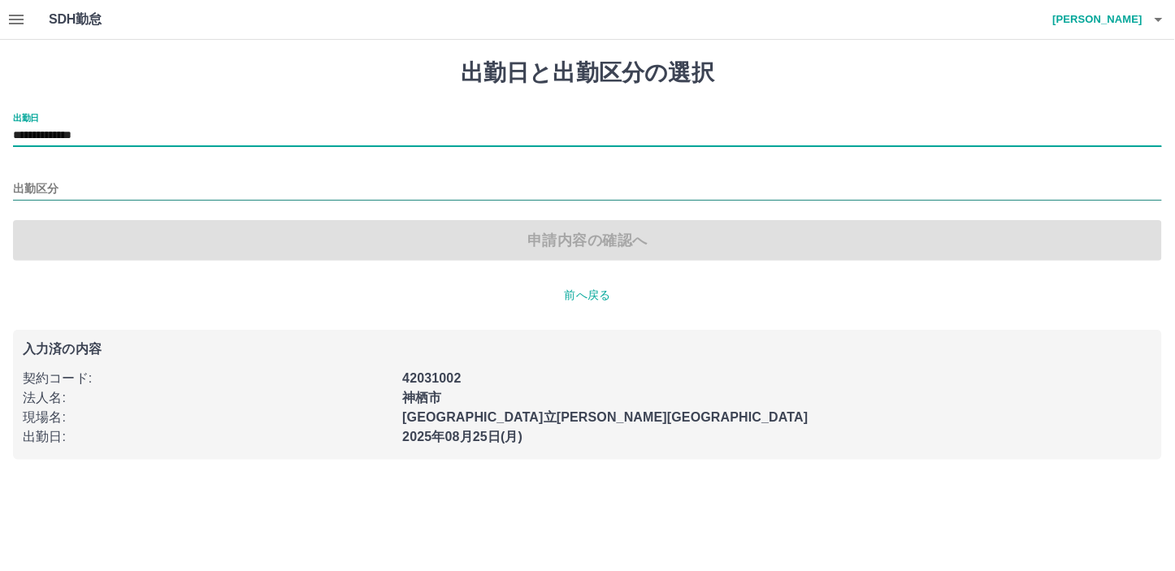
click at [30, 180] on input "出勤区分" at bounding box center [587, 190] width 1149 height 20
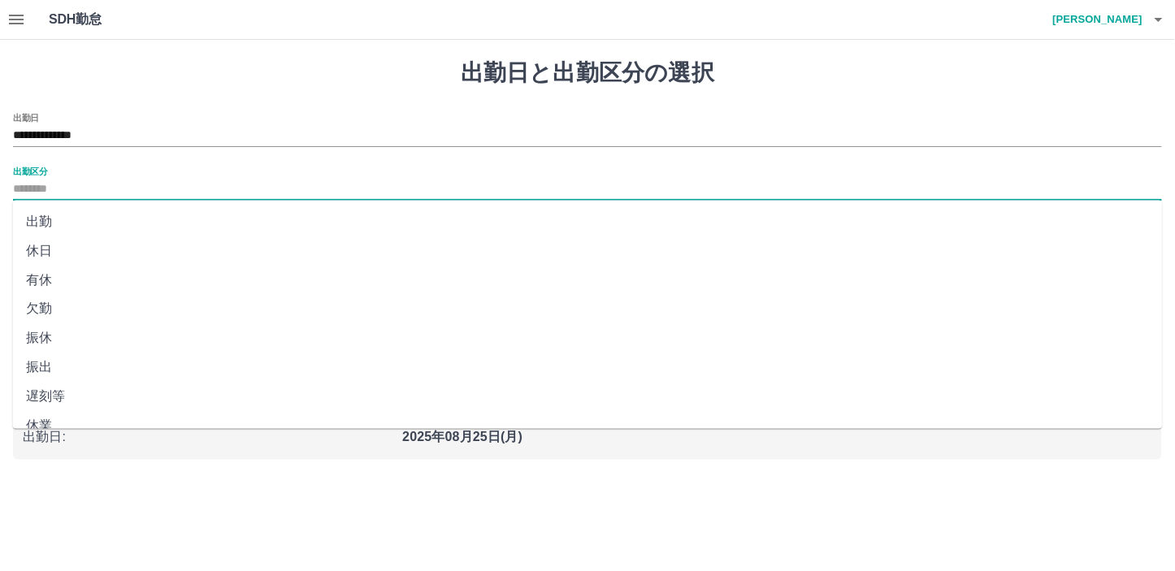
click at [31, 277] on li "有休" at bounding box center [588, 280] width 1150 height 29
type input "**"
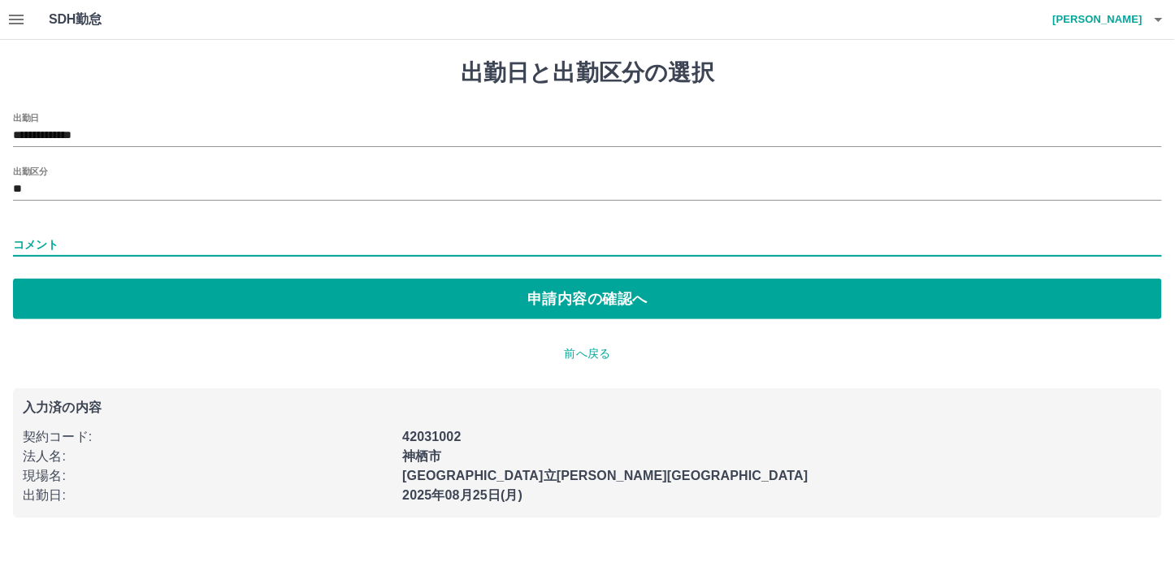
click at [36, 241] on input "コメント" at bounding box center [587, 245] width 1149 height 24
type input "****"
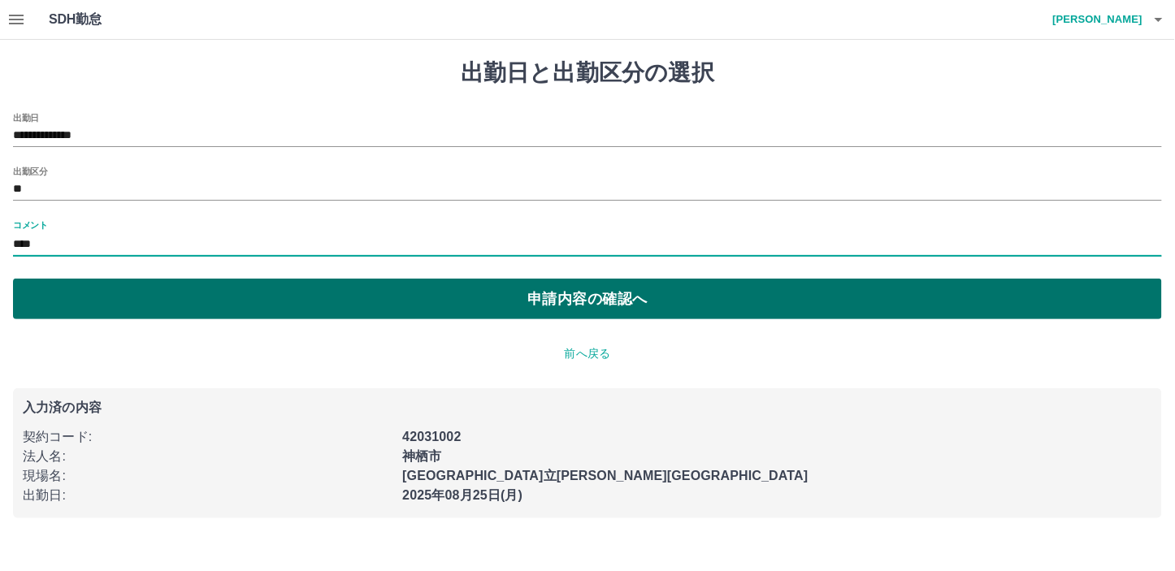
click at [562, 301] on button "申請内容の確認へ" at bounding box center [587, 299] width 1149 height 41
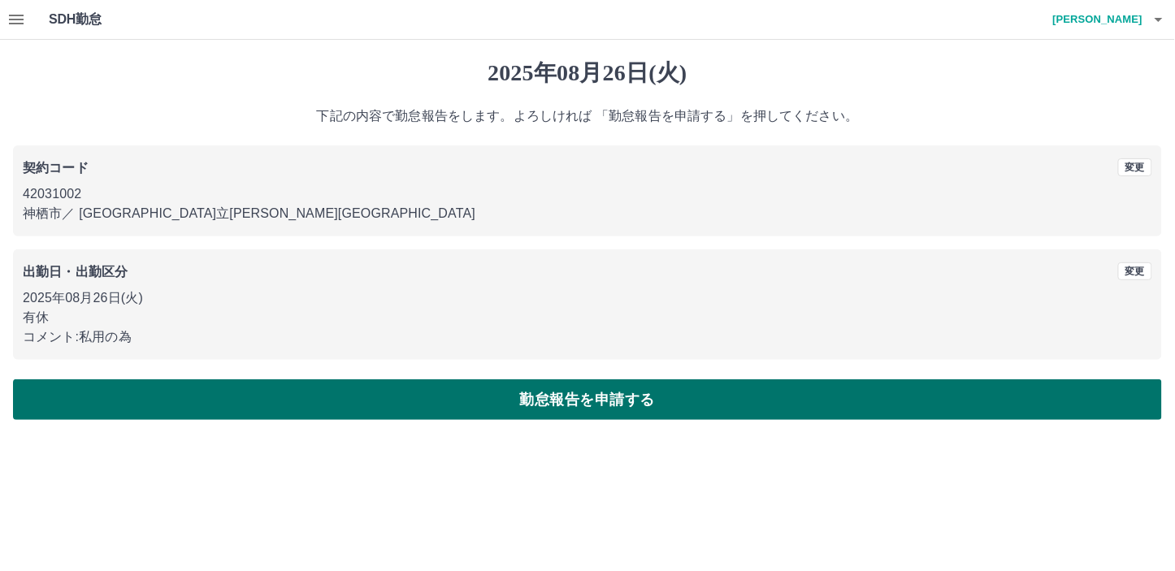
click at [575, 404] on button "勤怠報告を申請する" at bounding box center [587, 399] width 1149 height 41
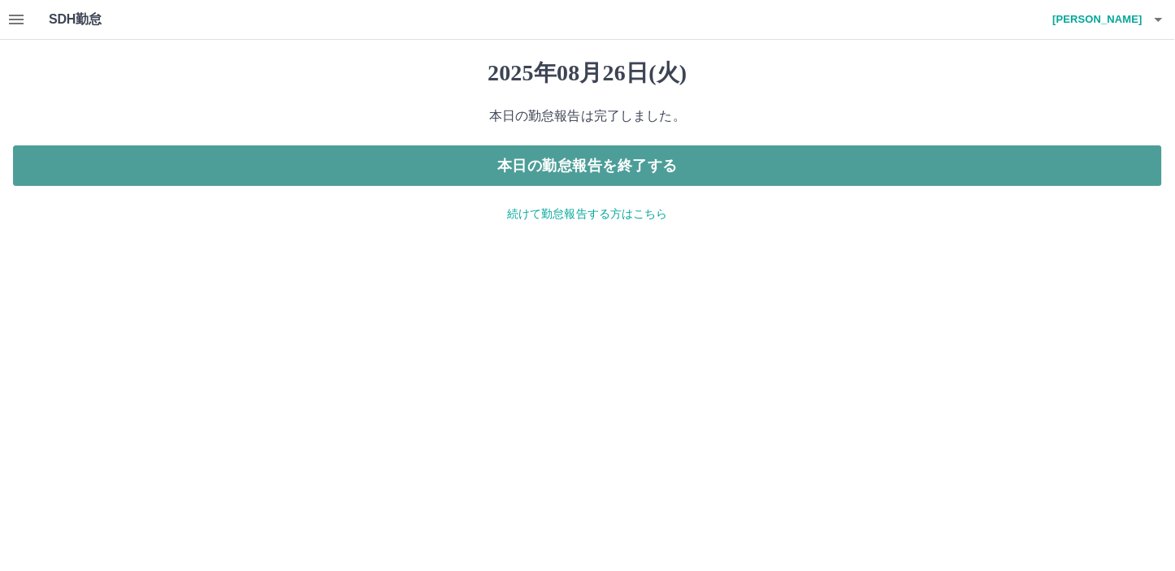
click at [591, 168] on button "本日の勤怠報告を終了する" at bounding box center [587, 165] width 1149 height 41
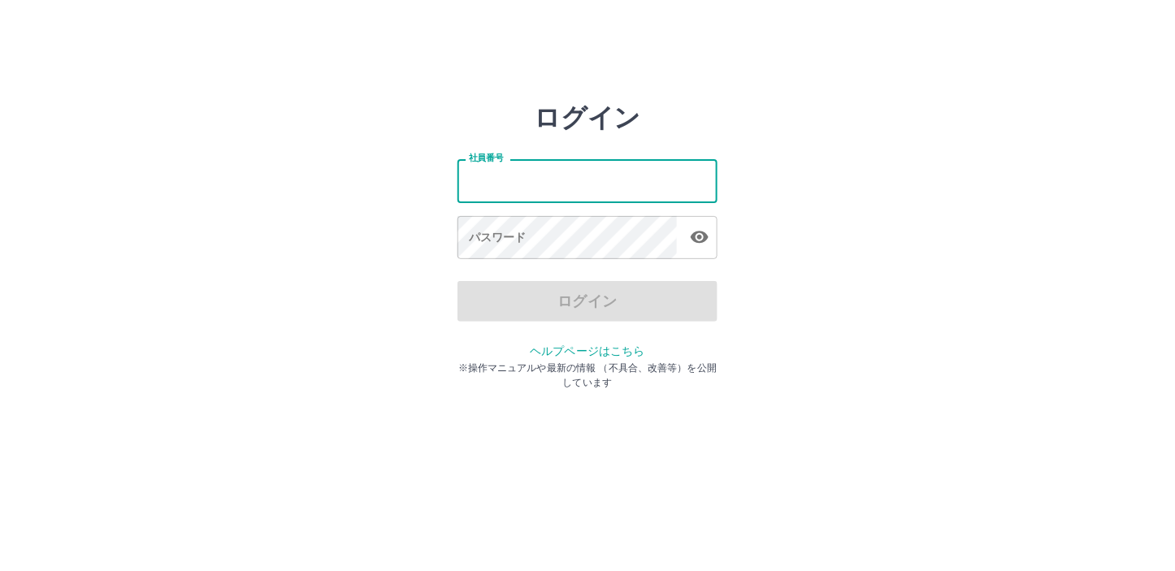
click at [494, 175] on input "社員番号" at bounding box center [587, 180] width 260 height 43
type input "*******"
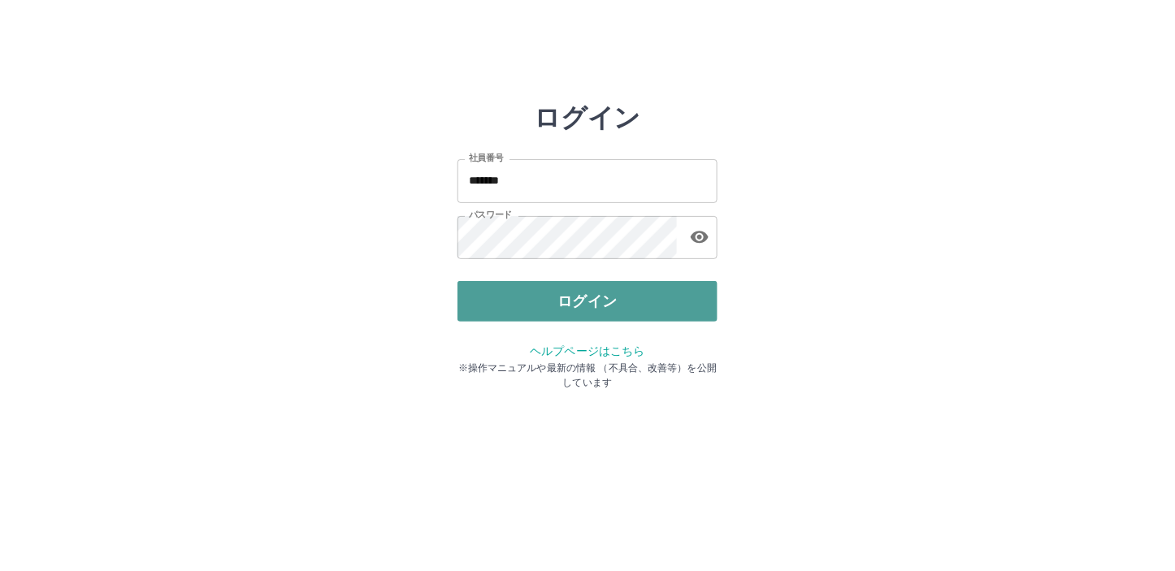
click at [572, 304] on button "ログイン" at bounding box center [587, 301] width 260 height 41
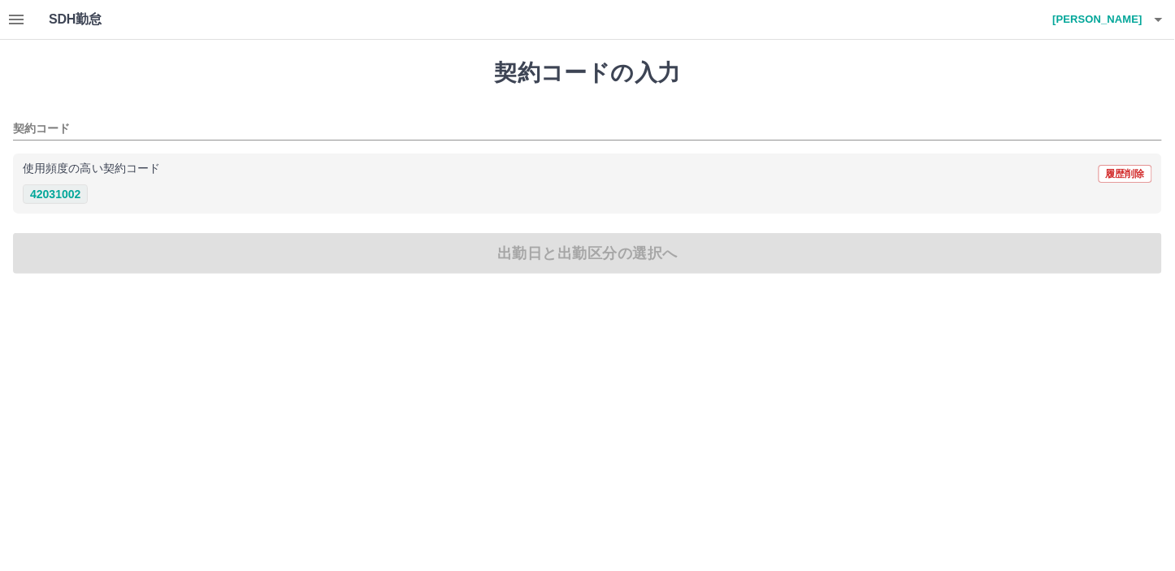
click at [60, 195] on button "42031002" at bounding box center [55, 194] width 65 height 20
type input "********"
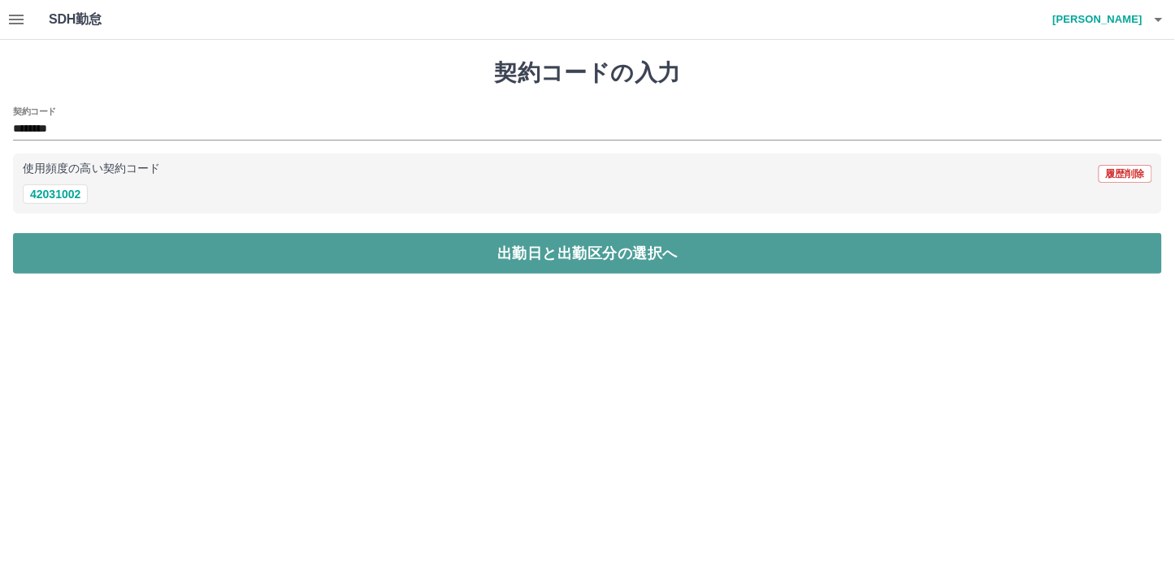
click at [411, 254] on button "出勤日と出勤区分の選択へ" at bounding box center [587, 253] width 1149 height 41
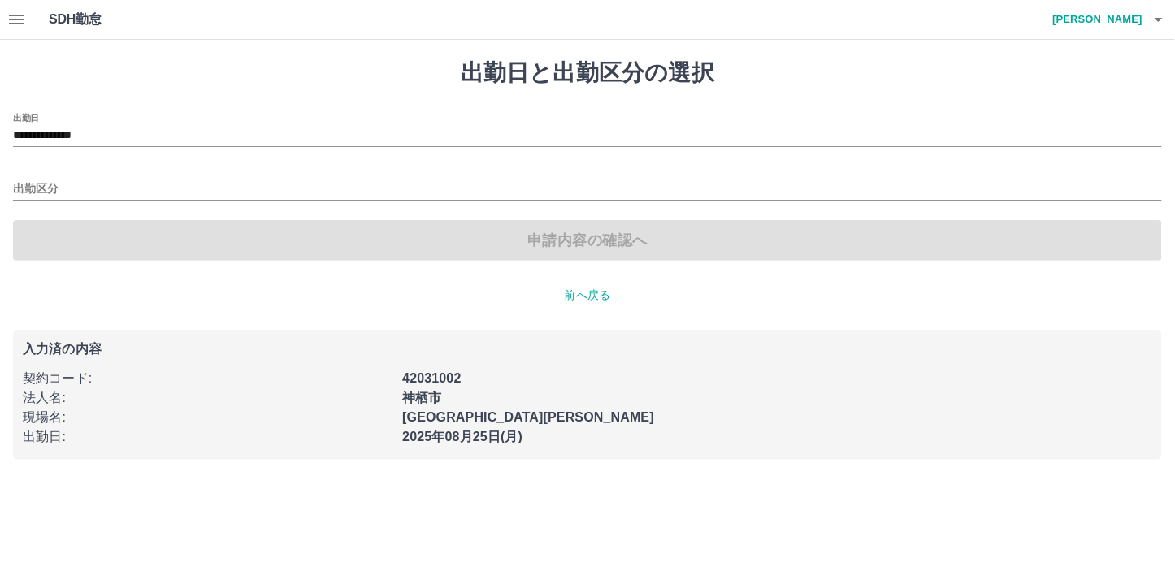
click at [46, 176] on div "出勤区分" at bounding box center [587, 184] width 1149 height 34
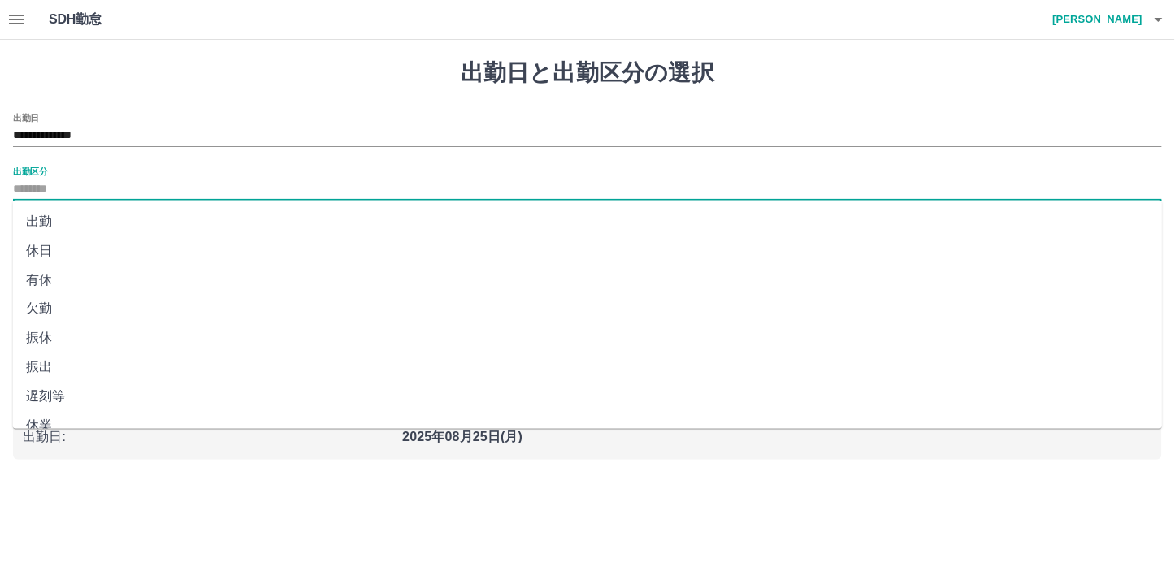
click at [66, 188] on input "出勤区分" at bounding box center [587, 190] width 1149 height 20
click at [143, 130] on input "**********" at bounding box center [587, 136] width 1149 height 20
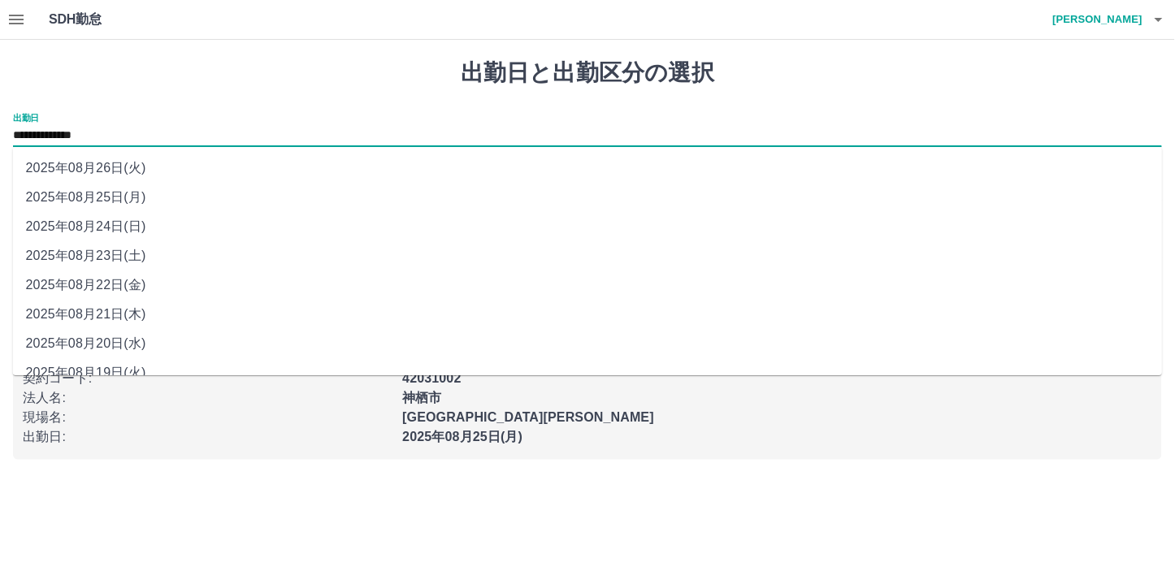
click at [108, 167] on li "2025年08月26日(火)" at bounding box center [588, 168] width 1150 height 29
type input "**********"
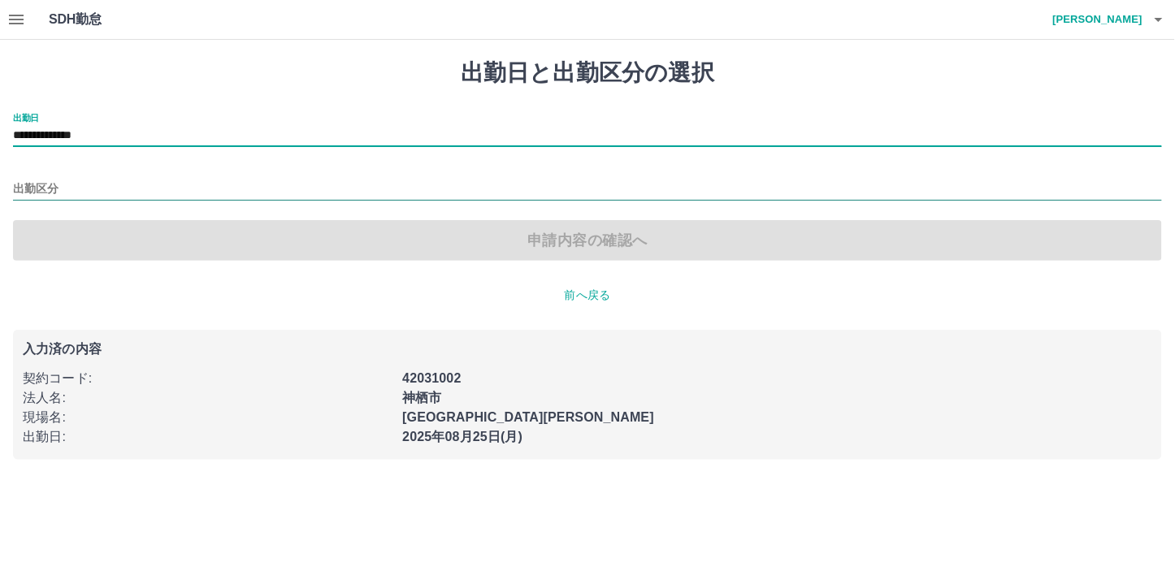
click at [35, 185] on input "出勤区分" at bounding box center [587, 190] width 1149 height 20
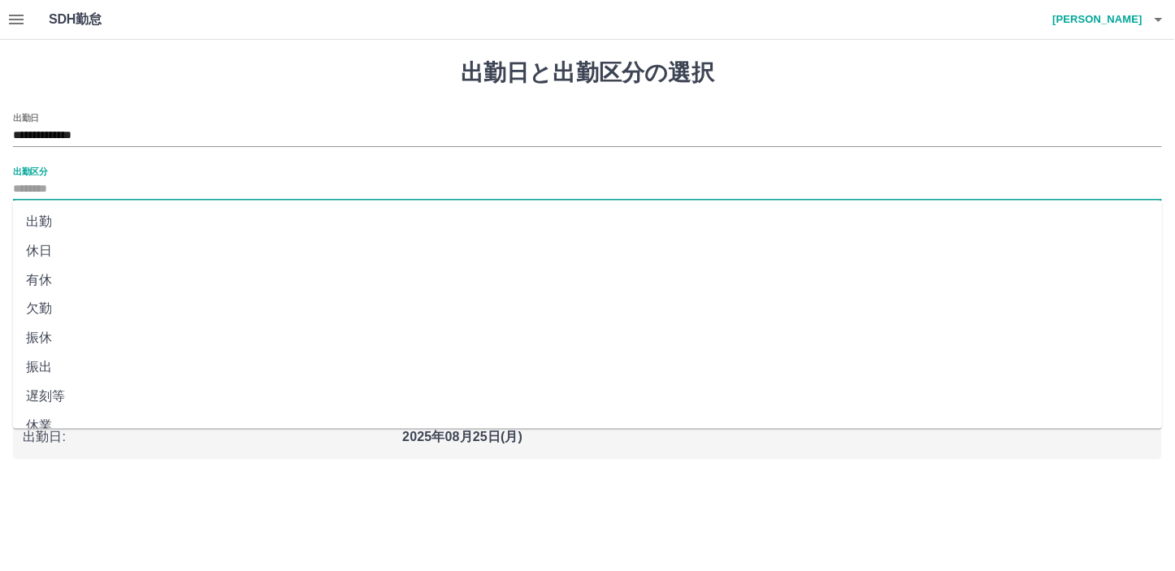
click at [41, 279] on li "有休" at bounding box center [588, 280] width 1150 height 29
type input "**"
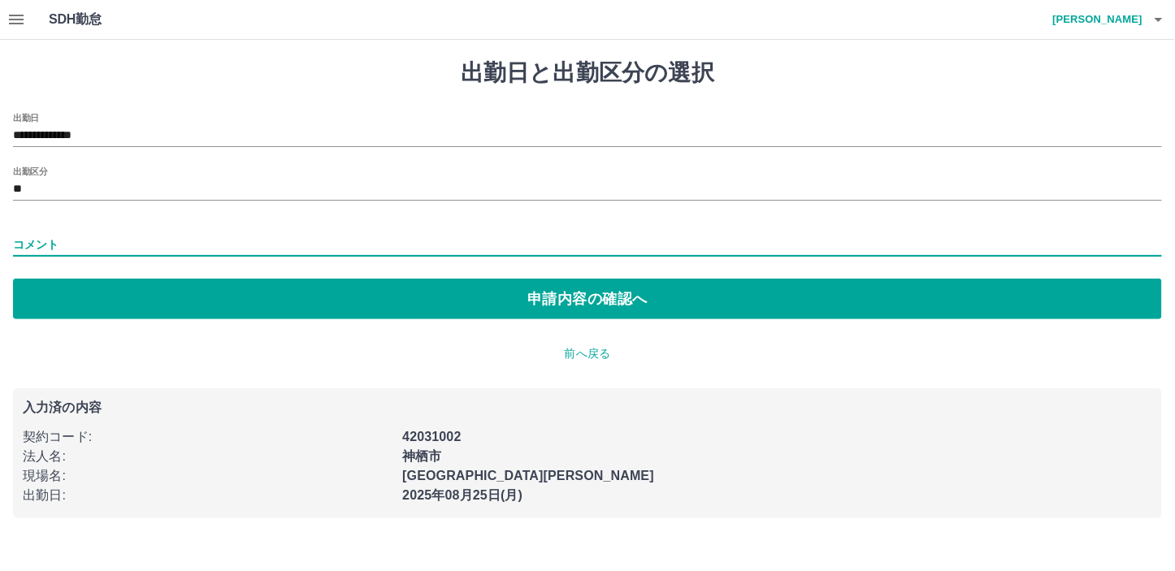
click at [33, 238] on input "コメント" at bounding box center [587, 245] width 1149 height 24
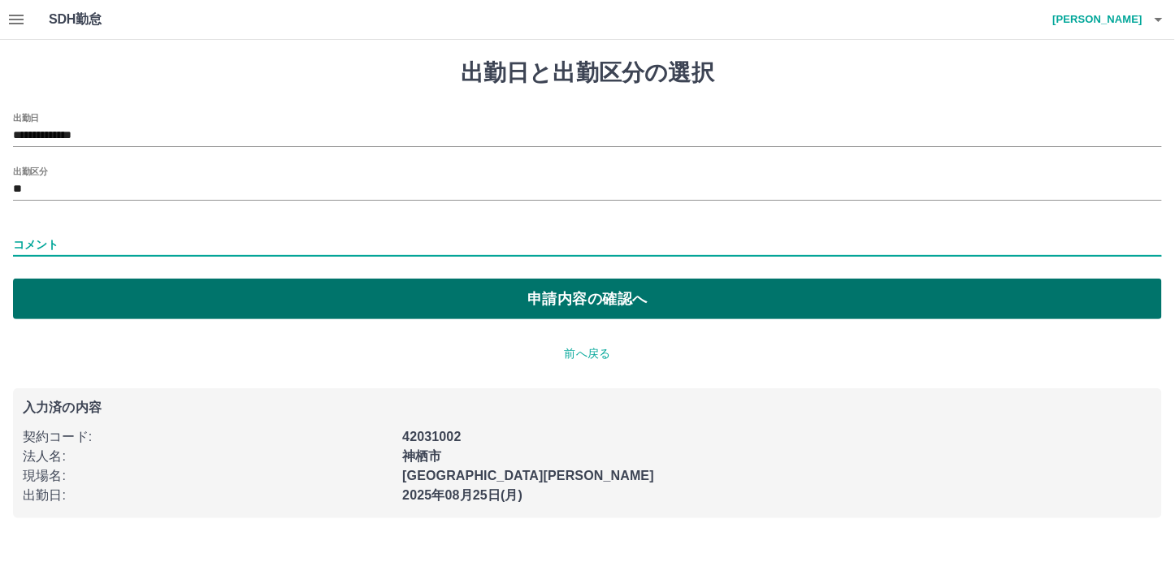
type input "****"
click at [515, 305] on button "申請内容の確認へ" at bounding box center [587, 299] width 1149 height 41
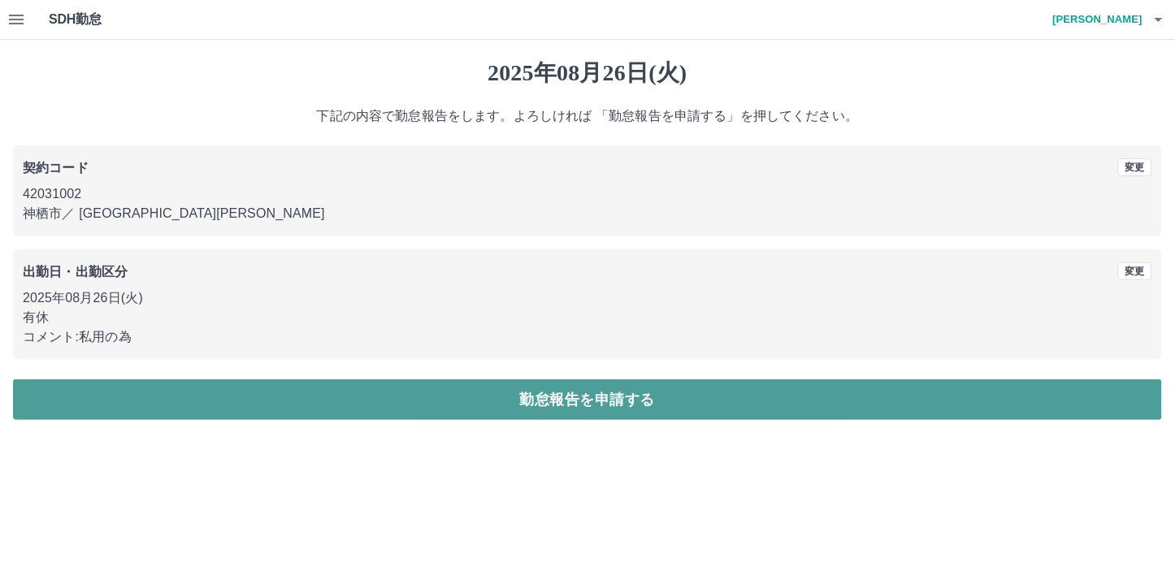
click at [589, 393] on button "勤怠報告を申請する" at bounding box center [587, 399] width 1149 height 41
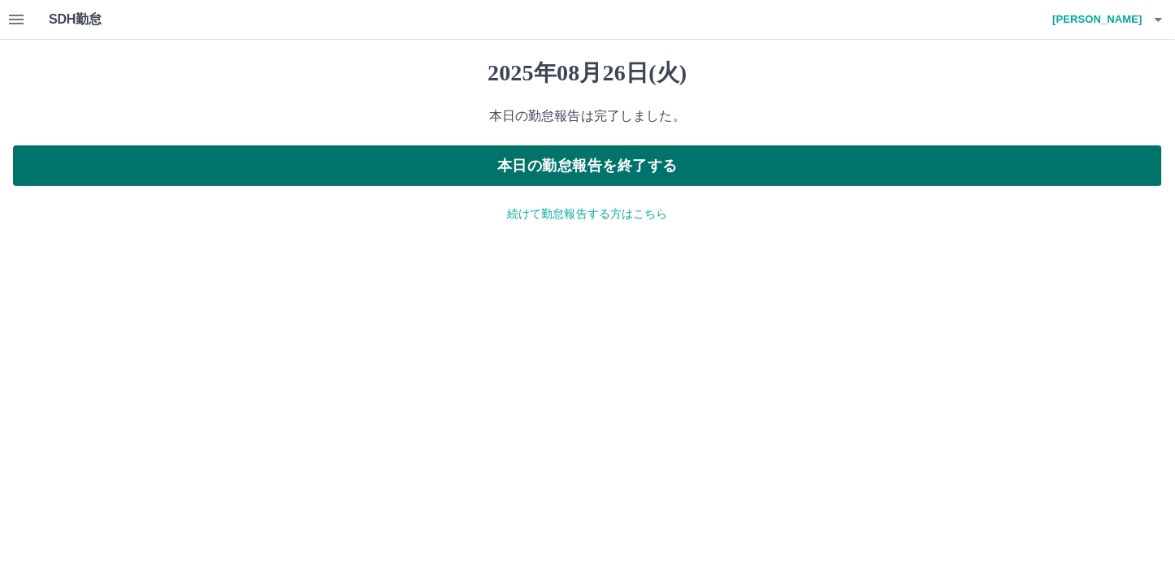
click at [588, 161] on button "本日の勤怠報告を終了する" at bounding box center [587, 165] width 1149 height 41
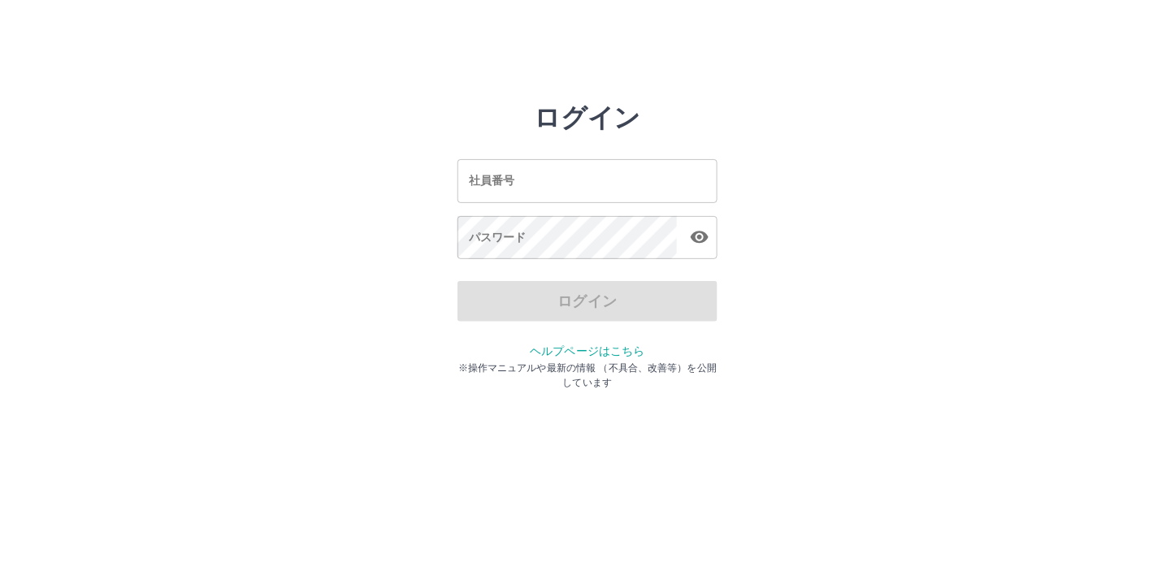
click at [488, 188] on input "社員番号" at bounding box center [587, 180] width 260 height 43
type input "*******"
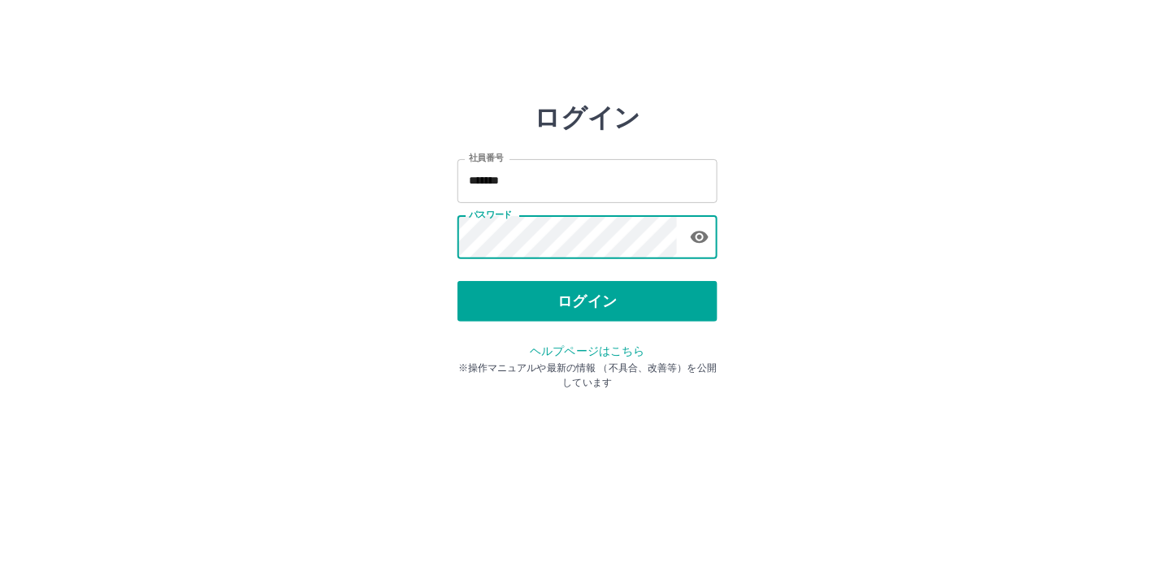
click at [575, 301] on button "ログイン" at bounding box center [587, 301] width 260 height 41
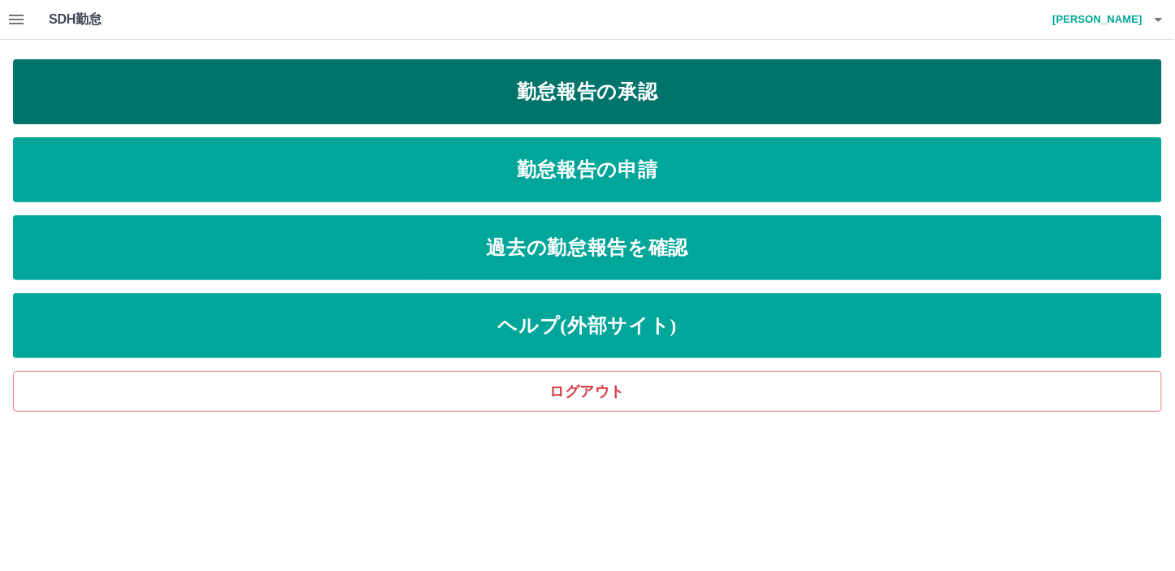
click at [610, 93] on link "勤怠報告の承認" at bounding box center [587, 91] width 1149 height 65
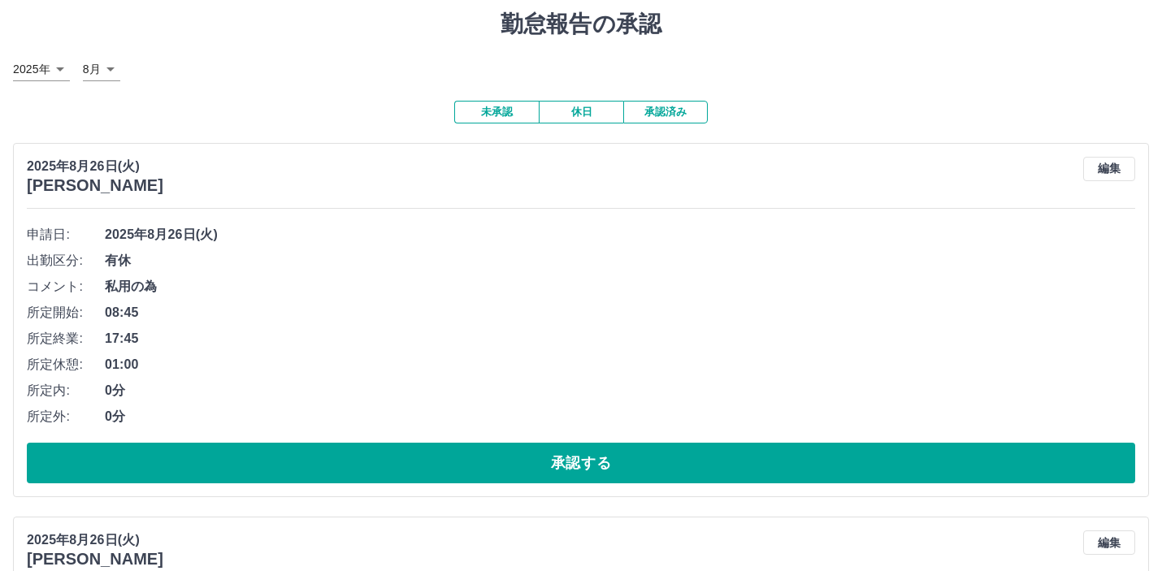
scroll to position [90, 0]
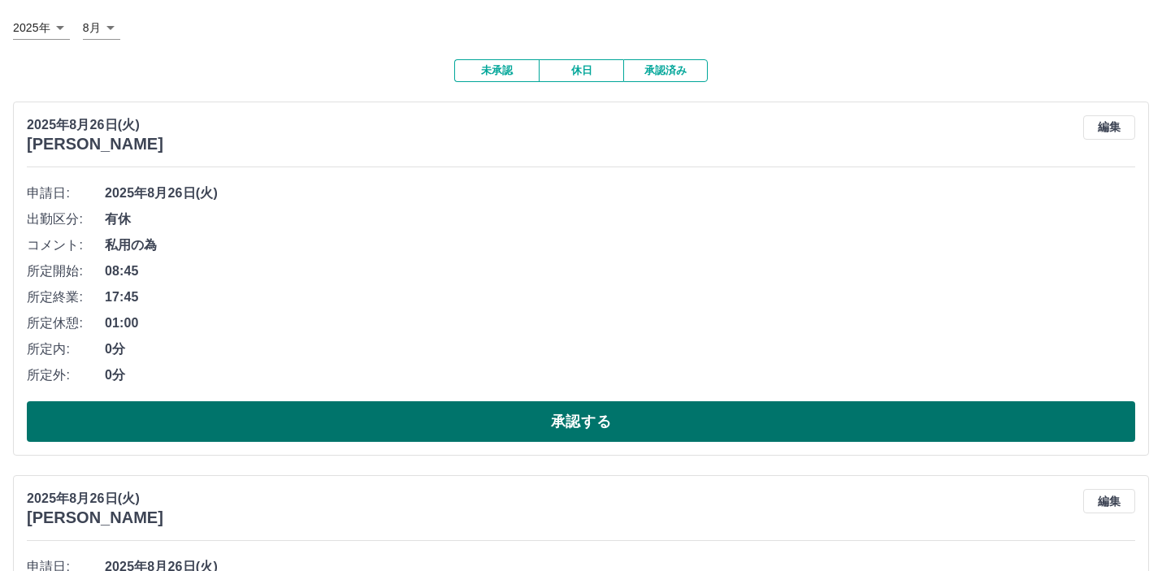
click at [570, 418] on button "承認する" at bounding box center [581, 421] width 1108 height 41
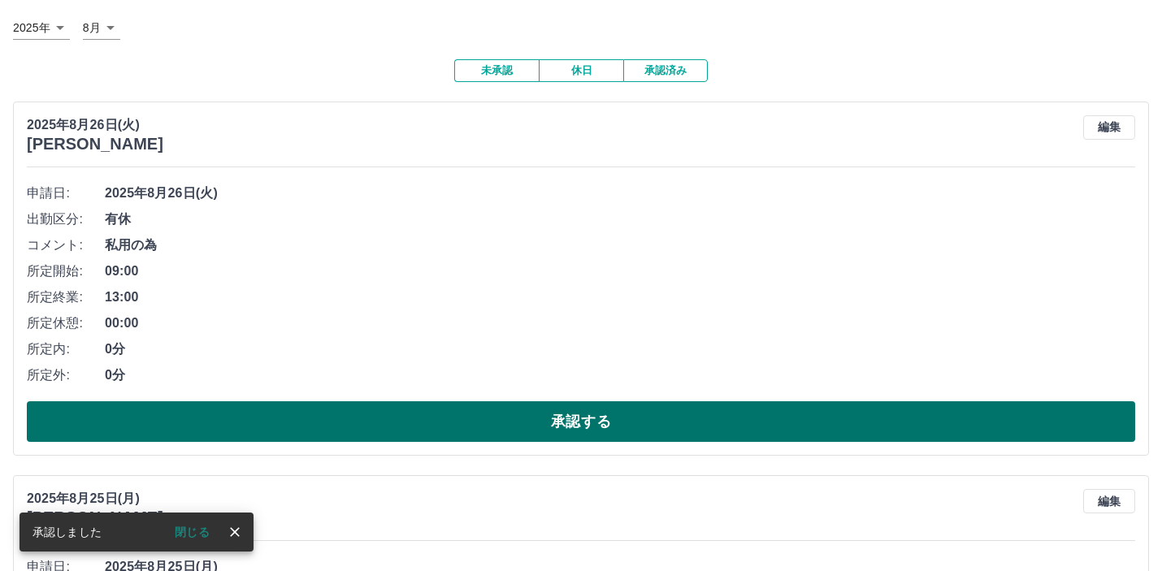
click at [580, 427] on button "承認する" at bounding box center [581, 421] width 1108 height 41
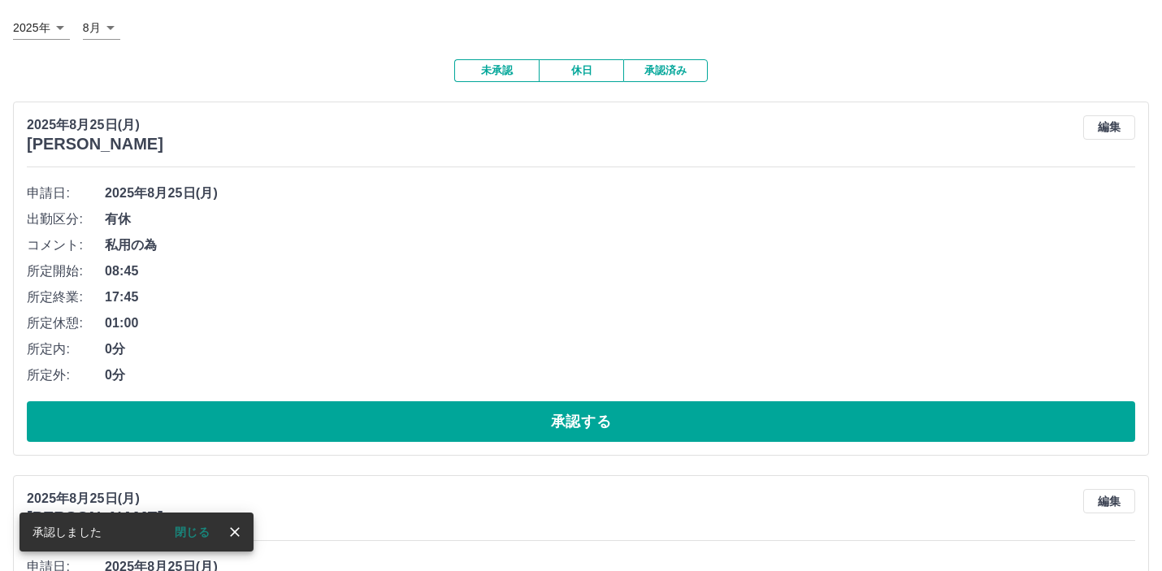
drag, startPoint x: 582, startPoint y: 431, endPoint x: 548, endPoint y: 367, distance: 72.7
click at [583, 431] on button "承認する" at bounding box center [581, 421] width 1108 height 41
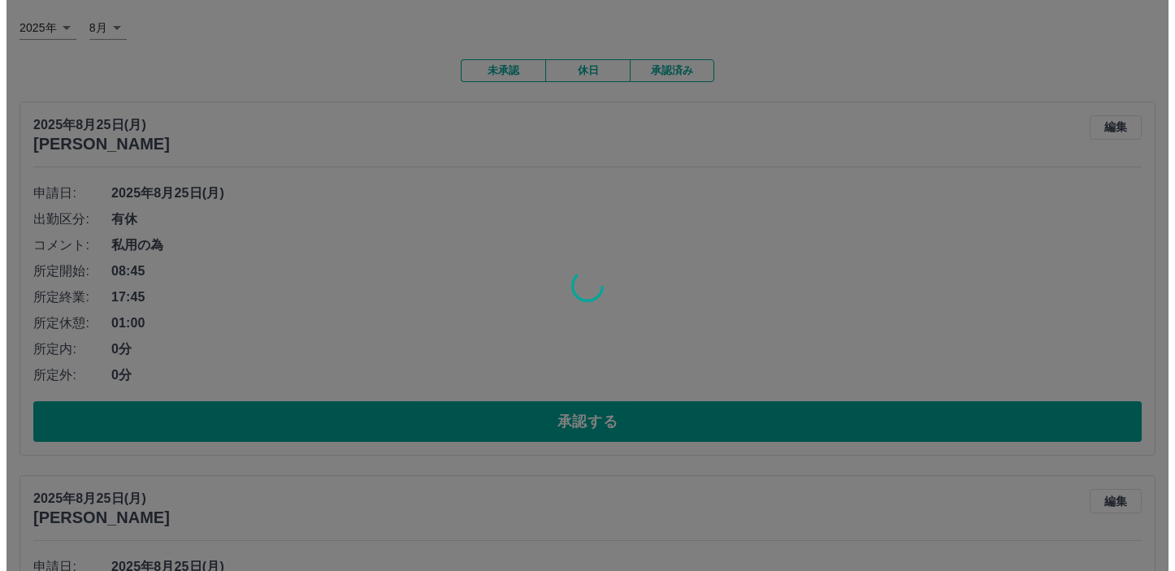
scroll to position [0, 0]
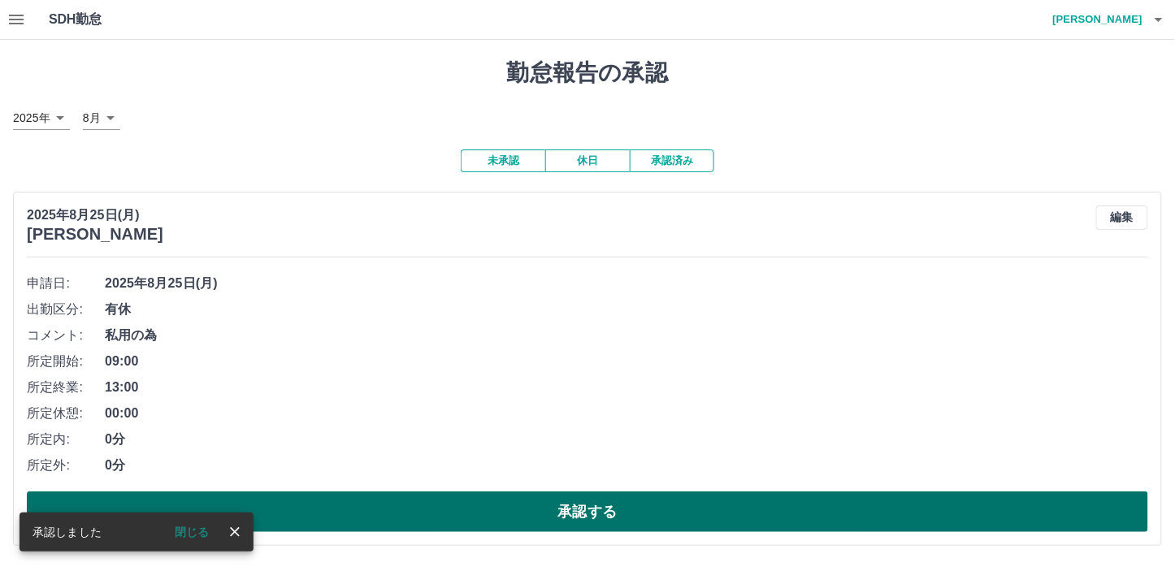
click at [585, 504] on button "承認する" at bounding box center [587, 512] width 1121 height 41
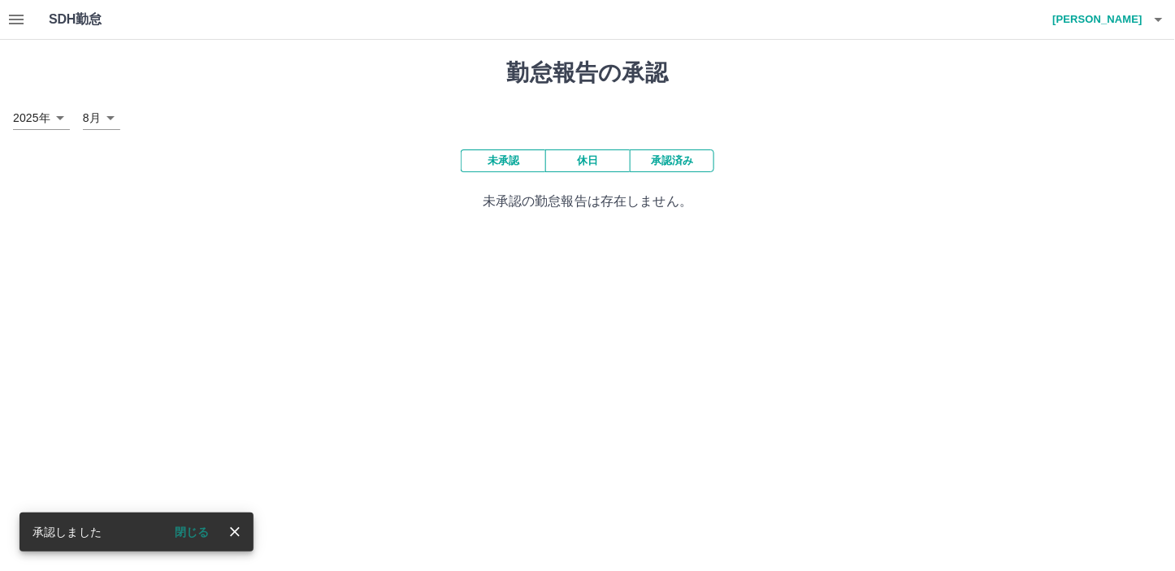
click at [1156, 17] on icon "button" at bounding box center [1159, 20] width 20 height 20
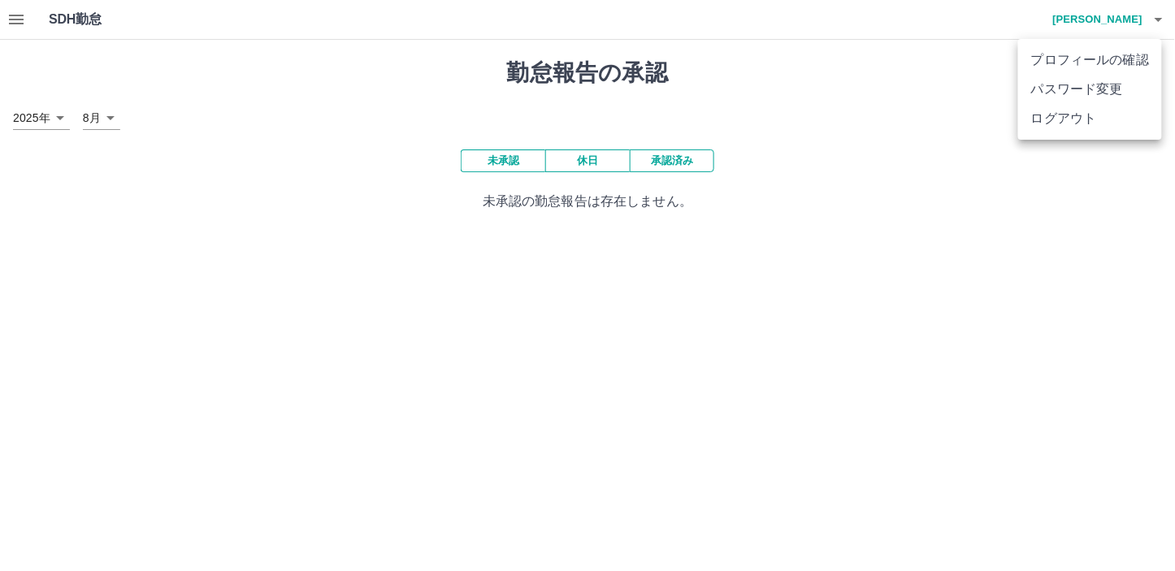
click at [1077, 118] on li "ログアウト" at bounding box center [1090, 118] width 144 height 29
